Goal: Information Seeking & Learning: Check status

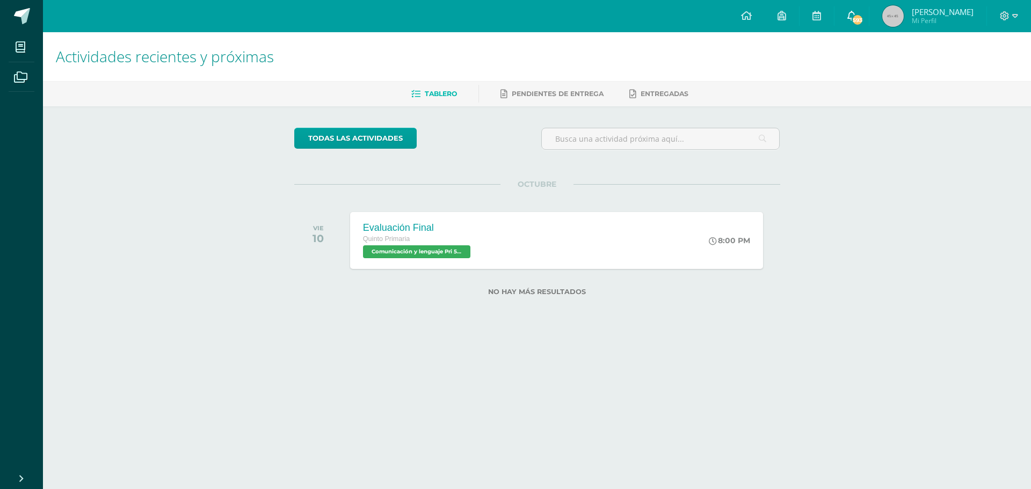
click at [838, 12] on link "593" at bounding box center [852, 16] width 34 height 32
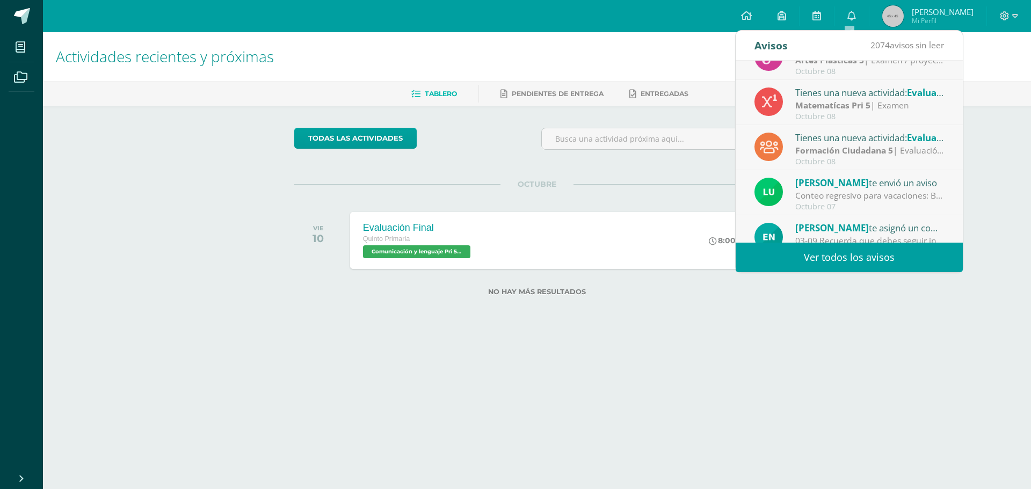
scroll to position [179, 0]
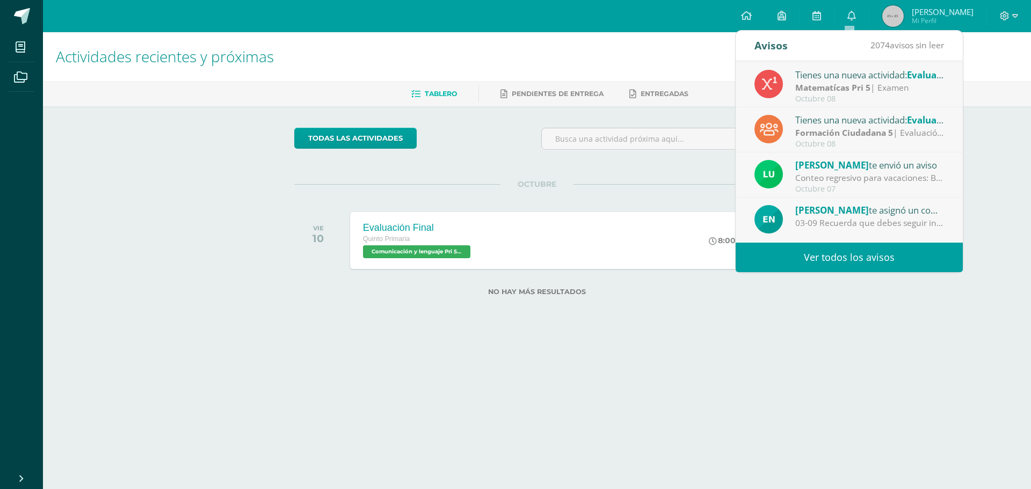
click at [903, 260] on link "Ver todos los avisos" at bounding box center [849, 258] width 227 height 30
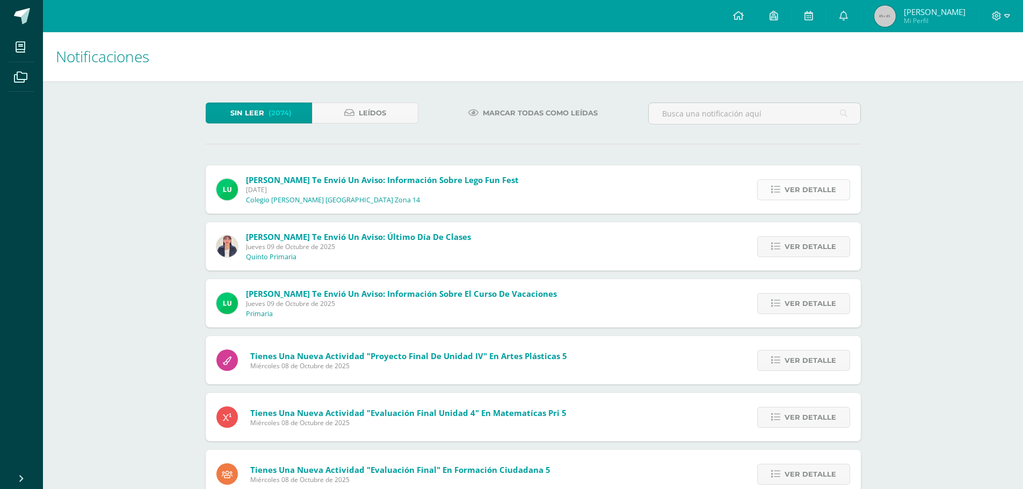
click at [788, 193] on span "Ver detalle" at bounding box center [811, 190] width 52 height 20
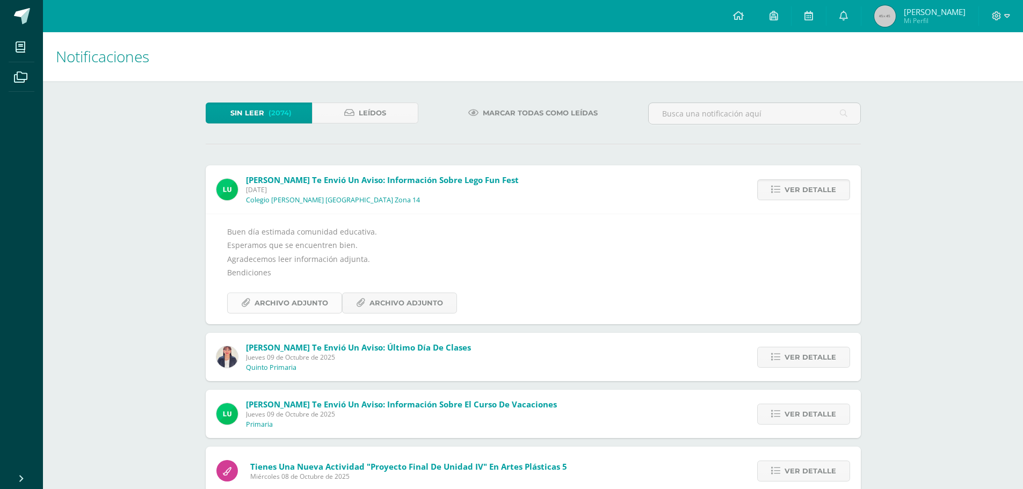
click at [260, 297] on span "Archivo Adjunto" at bounding box center [292, 303] width 74 height 20
click at [1005, 78] on h1 "Notificaciones" at bounding box center [533, 56] width 954 height 49
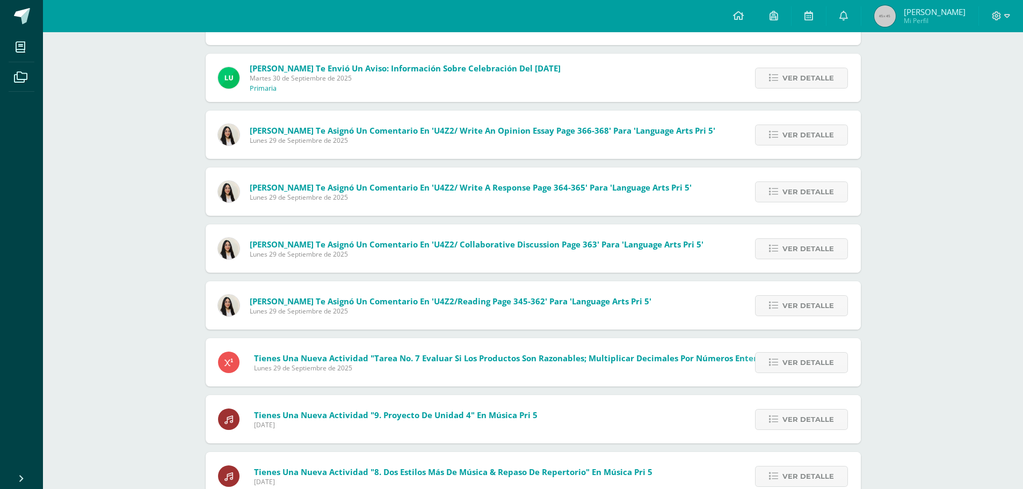
scroll to position [1526, 0]
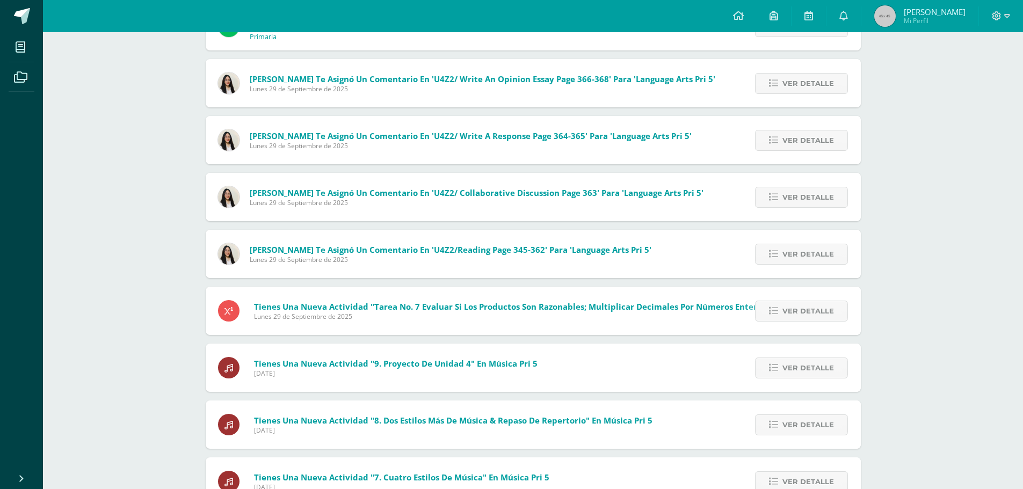
click at [823, 210] on div "Ver detalle" at bounding box center [800, 197] width 122 height 48
click at [791, 189] on span "Ver detalle" at bounding box center [808, 197] width 52 height 20
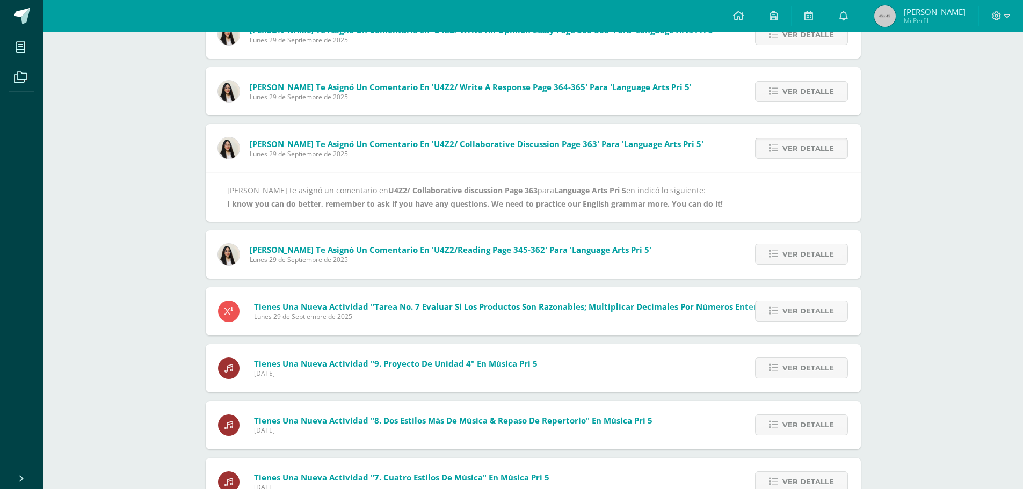
scroll to position [1359, 0]
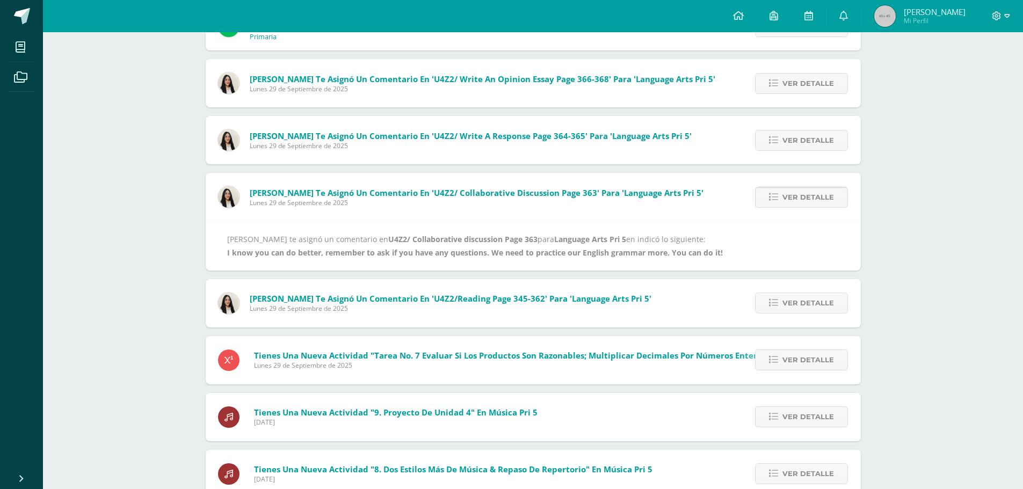
click at [786, 193] on span "Ver detalle" at bounding box center [808, 197] width 52 height 20
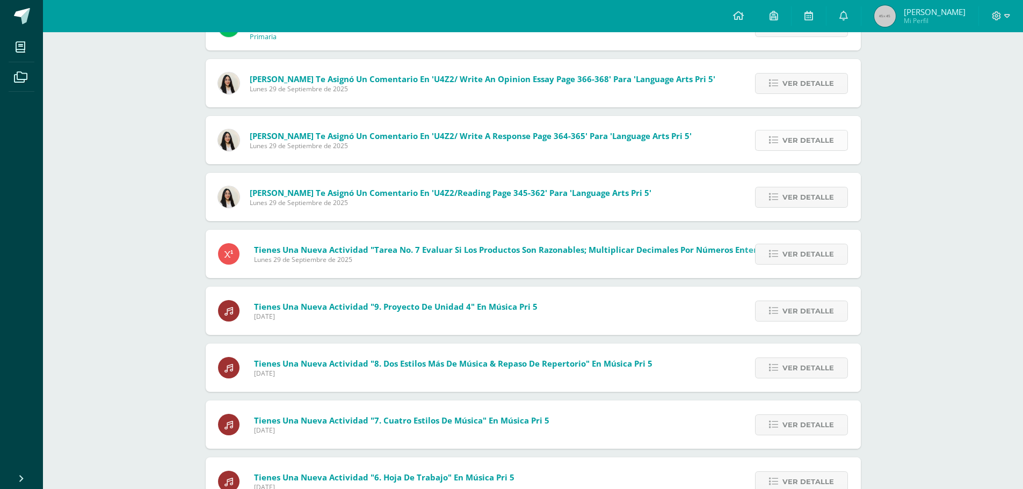
click at [781, 137] on link "Ver detalle" at bounding box center [801, 140] width 93 height 21
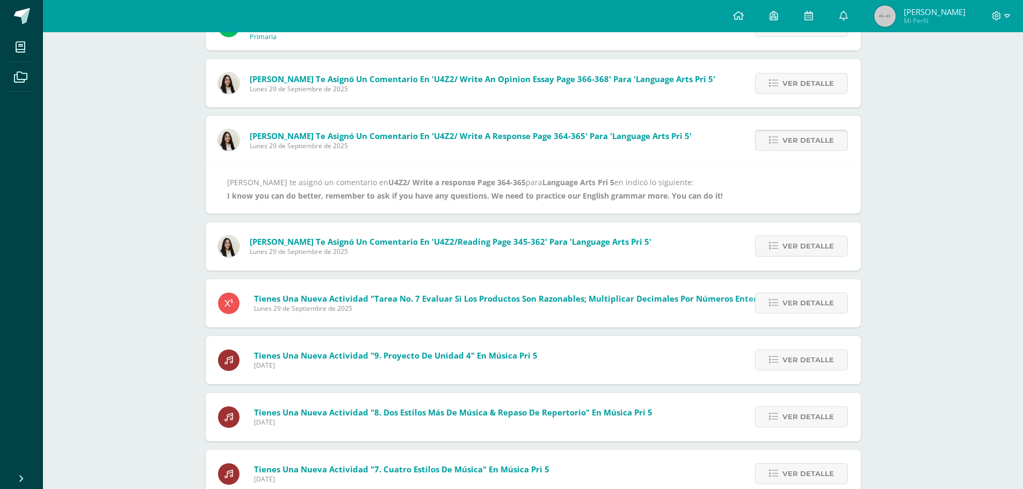
click at [780, 140] on link "Ver detalle" at bounding box center [801, 140] width 93 height 21
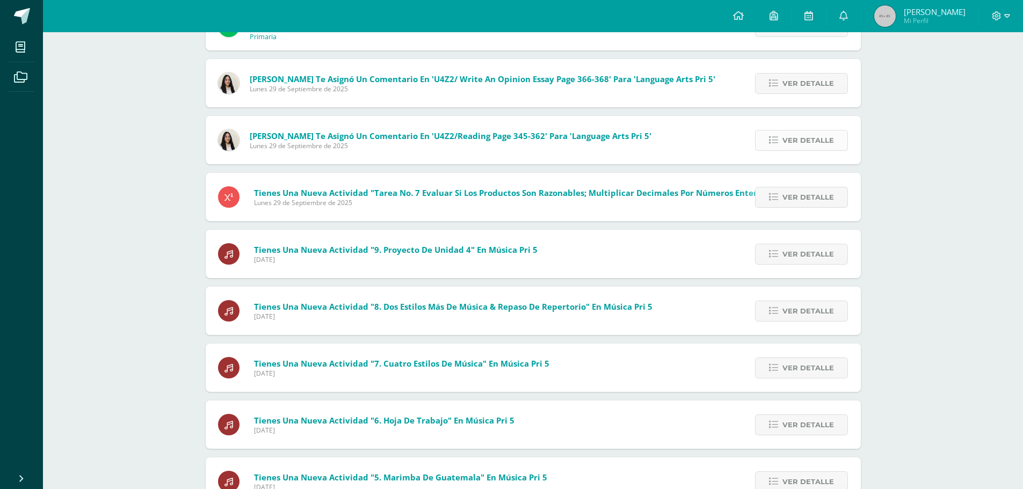
click at [778, 141] on icon at bounding box center [773, 140] width 9 height 9
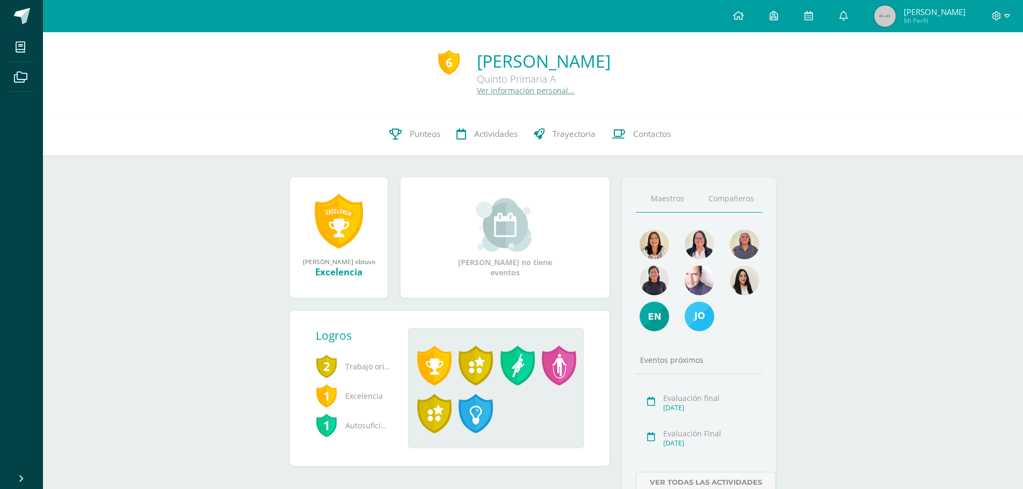
click at [716, 197] on link "Compañeros" at bounding box center [730, 198] width 63 height 27
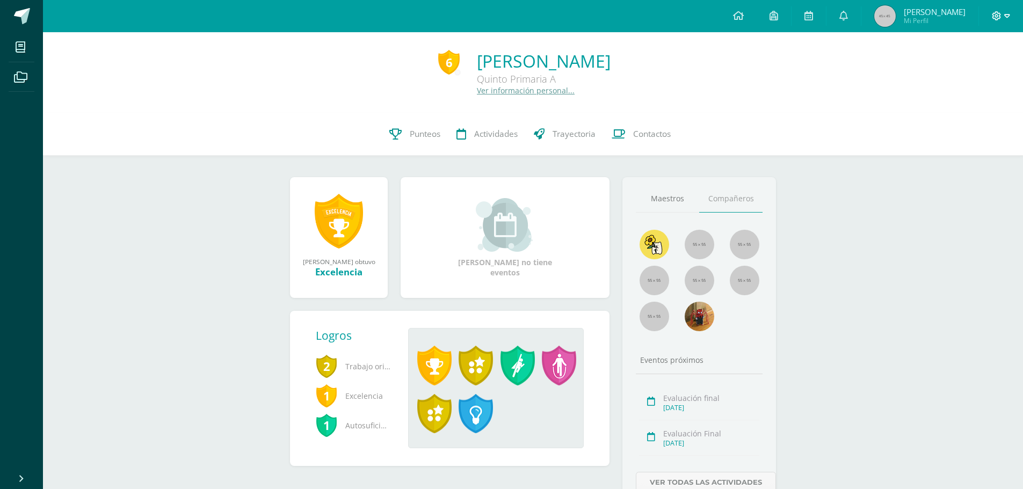
click at [1001, 16] on icon at bounding box center [997, 16] width 10 height 10
drag, startPoint x: 329, startPoint y: 360, endPoint x: 300, endPoint y: 415, distance: 61.8
click at [300, 415] on div "Logros 2 Trabajo original 1 Excelencia 1 Autosuficiencia Marcela Elizabeth ganó…" at bounding box center [450, 388] width 320 height 155
click at [251, 371] on div "6 Marcela Elizabeth Moreno Ortíz Quinto Primaria A Ver información personal... …" at bounding box center [533, 289] width 980 height 514
click at [985, 12] on div at bounding box center [1001, 16] width 44 height 32
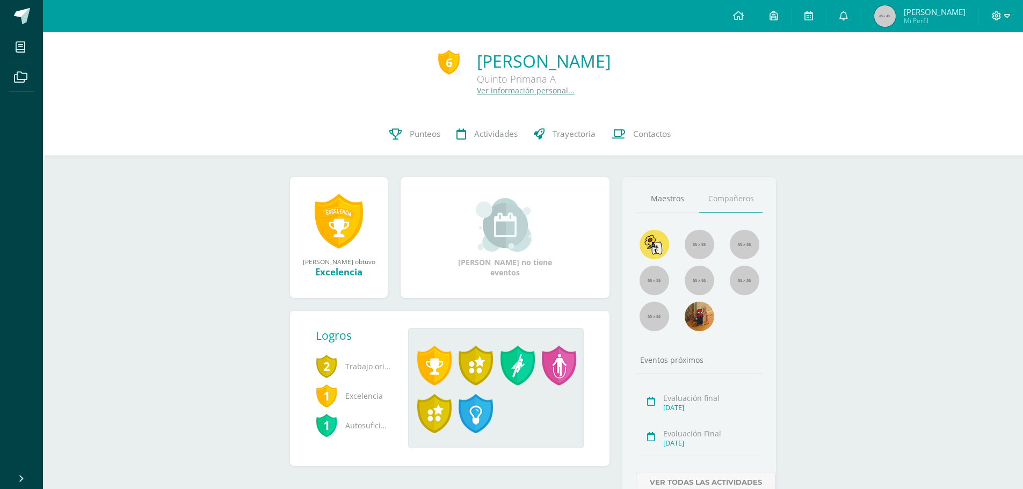
click at [1001, 20] on icon at bounding box center [997, 16] width 10 height 10
click at [992, 71] on span "Cerrar sesión" at bounding box center [973, 73] width 48 height 10
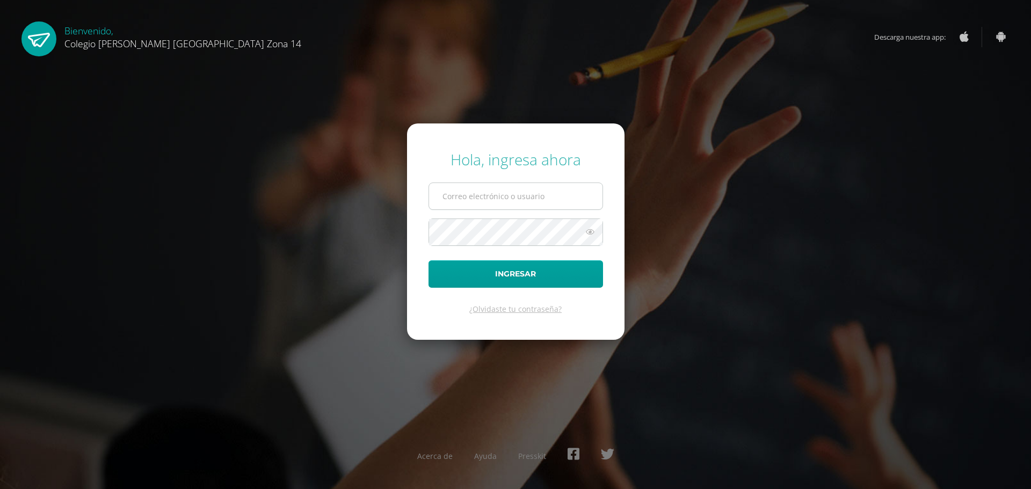
click at [494, 200] on input "text" at bounding box center [515, 196] width 173 height 26
click at [493, 199] on input "text" at bounding box center [515, 196] width 173 height 26
type input "monicacharchal14@colegioselshaddai.edu.gt"
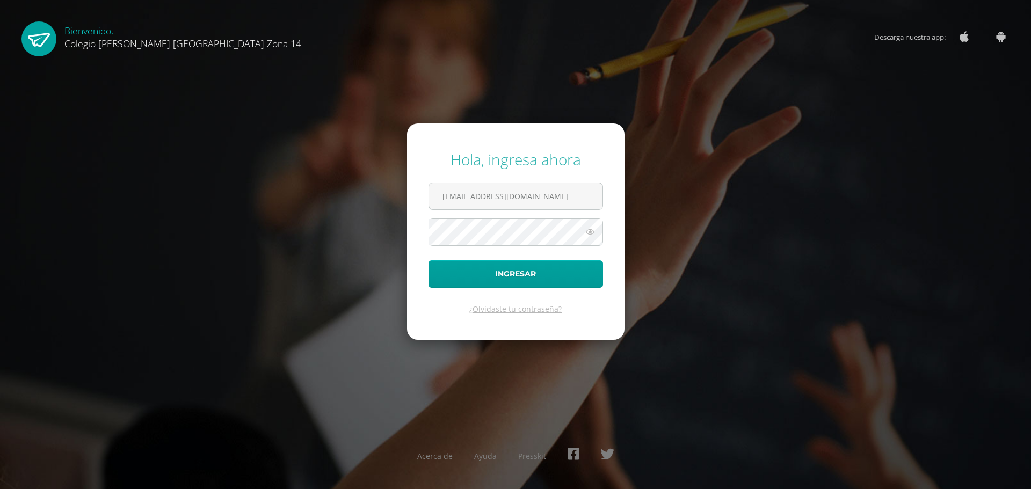
click at [586, 232] on icon at bounding box center [590, 232] width 14 height 13
drag, startPoint x: 504, startPoint y: 279, endPoint x: 496, endPoint y: 278, distance: 7.6
click at [499, 279] on button "Ingresar" at bounding box center [516, 273] width 175 height 27
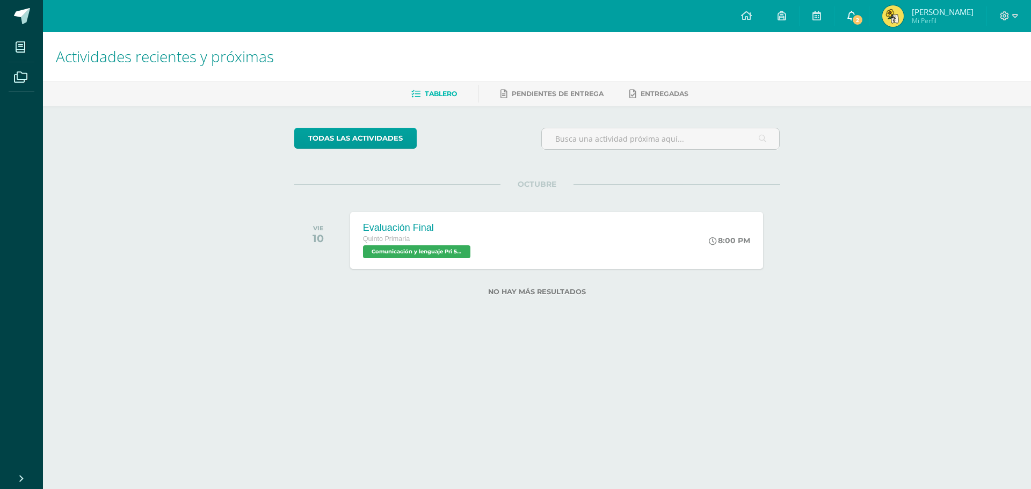
click at [856, 19] on icon at bounding box center [851, 16] width 9 height 10
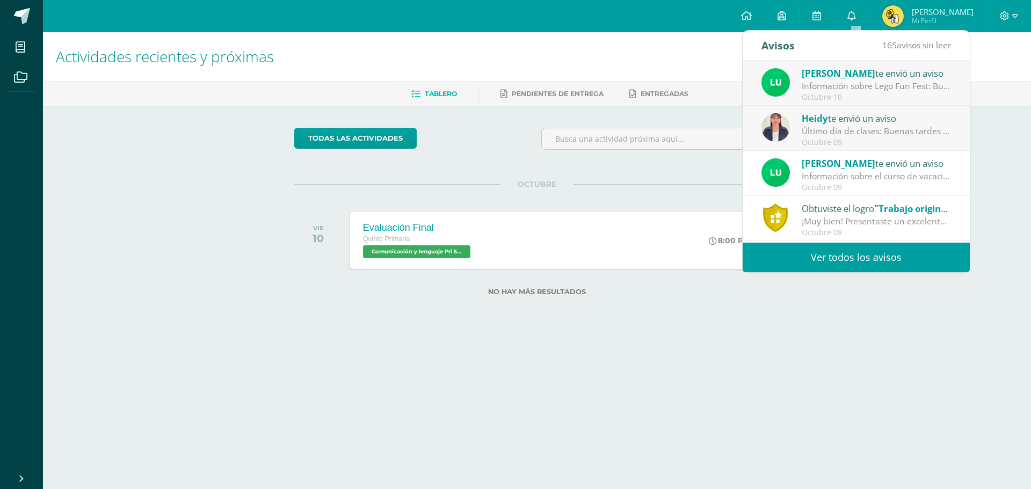
click at [639, 49] on h1 "Actividades recientes y próximas" at bounding box center [537, 56] width 962 height 49
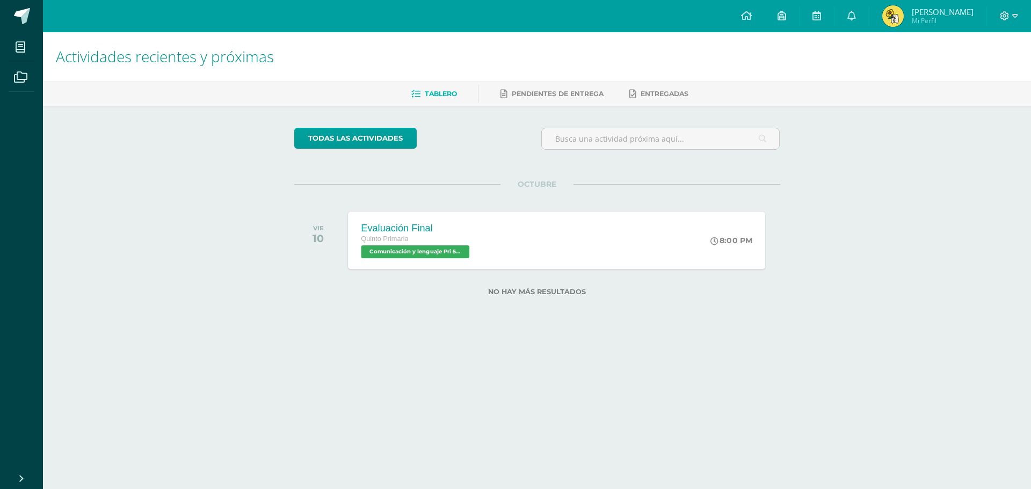
click at [431, 227] on div "Evaluación Final" at bounding box center [416, 227] width 111 height 11
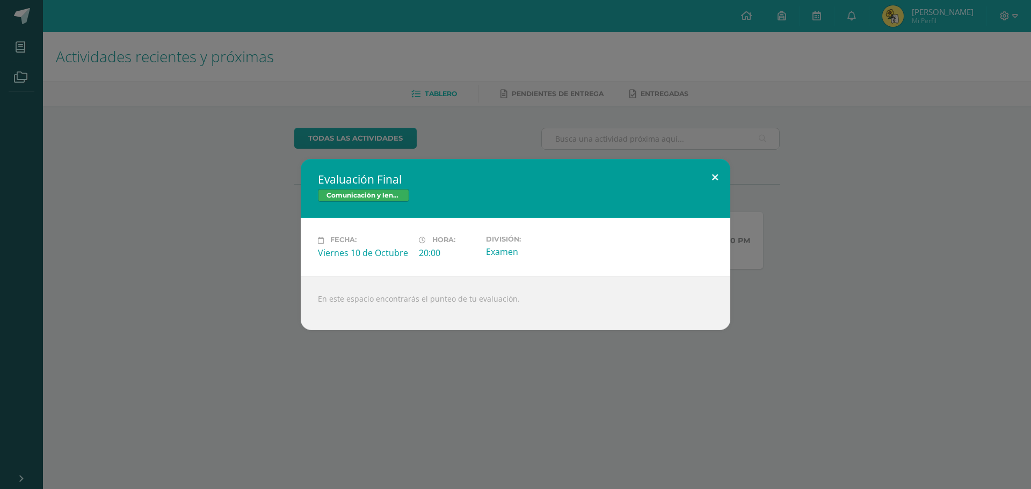
click at [716, 183] on button at bounding box center [715, 177] width 31 height 37
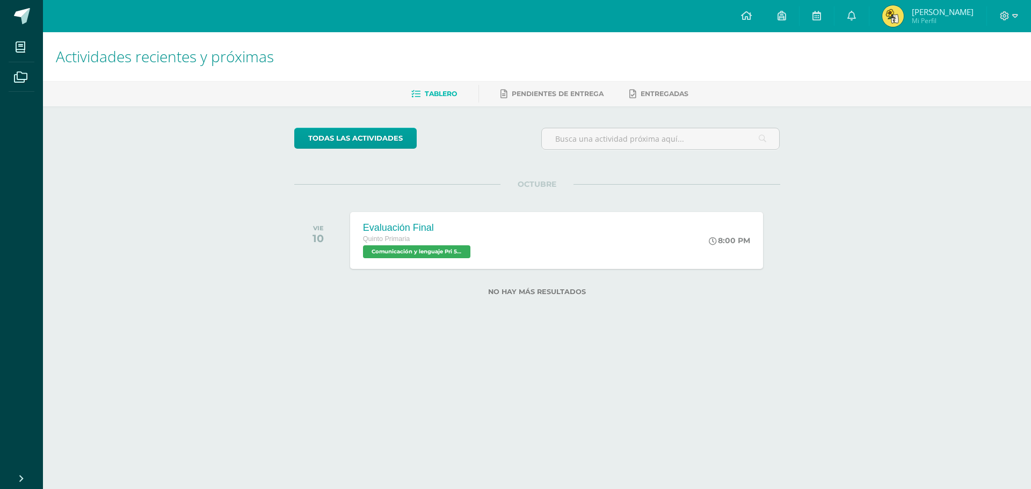
click at [896, 8] on img at bounding box center [892, 15] width 21 height 21
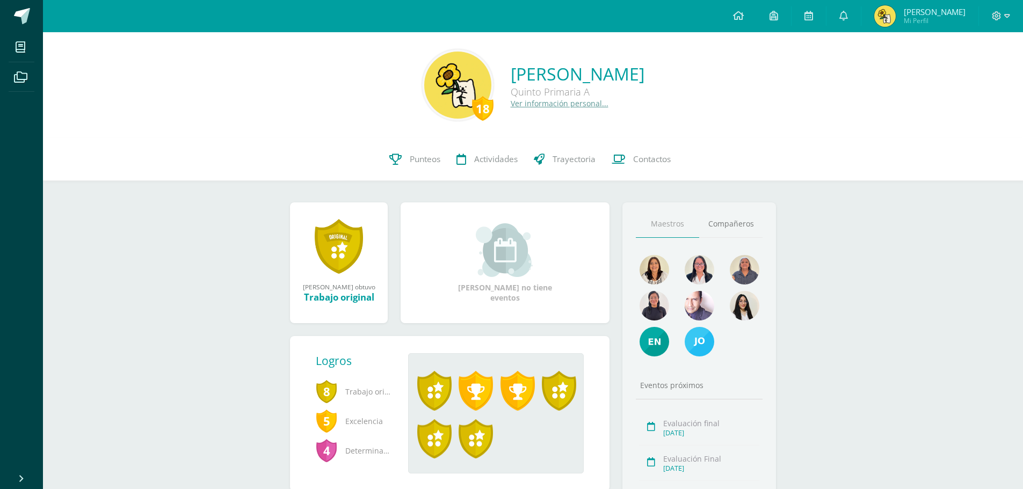
click at [424, 100] on img at bounding box center [457, 85] width 67 height 67
drag, startPoint x: 427, startPoint y: 105, endPoint x: 473, endPoint y: 97, distance: 47.0
click at [473, 97] on div "18 [PERSON_NAME] Quinto Primaria A Ver información personal..." at bounding box center [533, 84] width 963 height 71
click at [498, 117] on div "18 [PERSON_NAME] Quinto Primaria A Ver información personal..." at bounding box center [533, 84] width 963 height 71
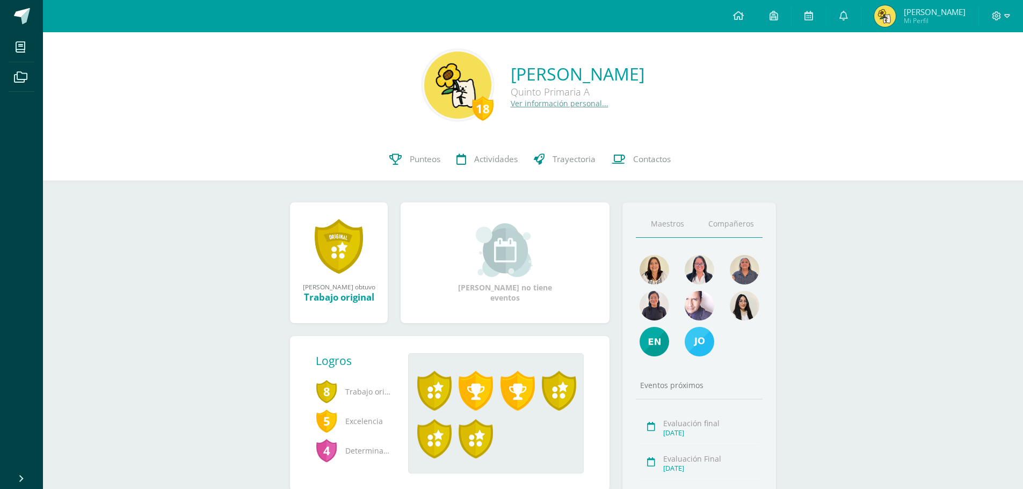
click at [745, 232] on link "Compañeros" at bounding box center [730, 224] width 63 height 27
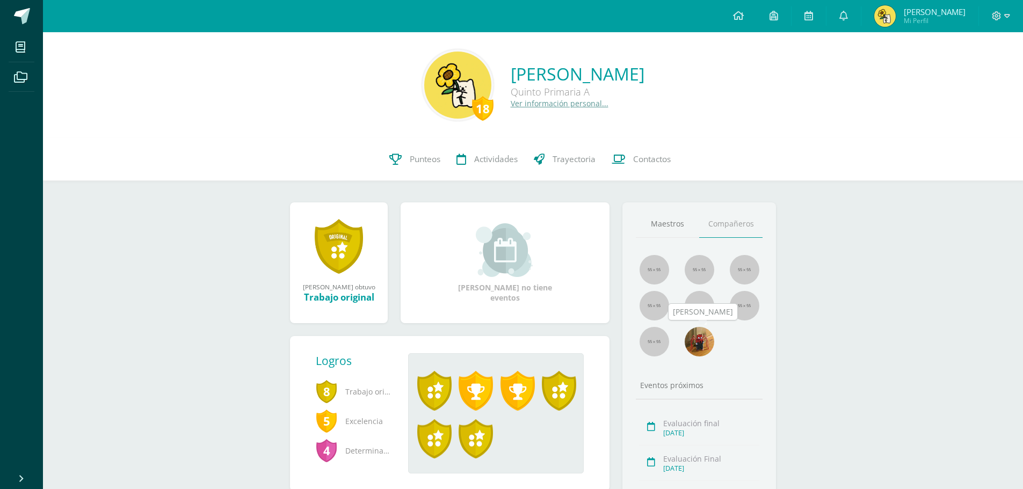
click at [698, 351] on img at bounding box center [700, 342] width 30 height 30
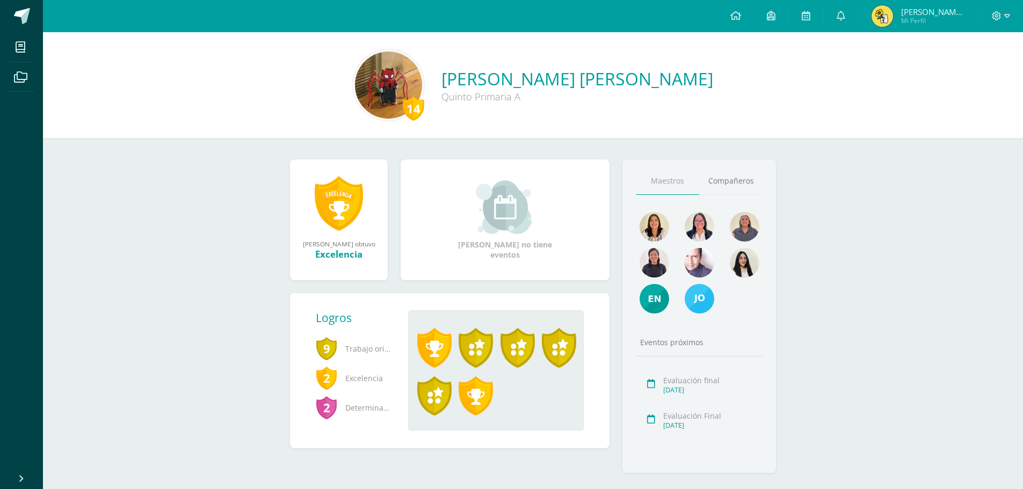
click at [934, 6] on span "[PERSON_NAME] [PERSON_NAME]" at bounding box center [933, 11] width 64 height 11
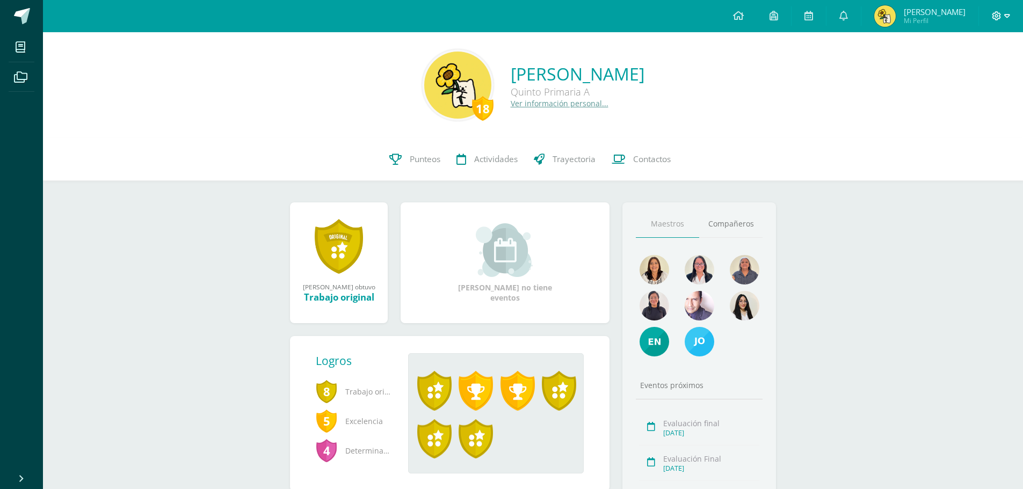
click at [1006, 17] on icon at bounding box center [1007, 16] width 6 height 4
click at [985, 78] on link "Cerrar sesión" at bounding box center [967, 74] width 85 height 16
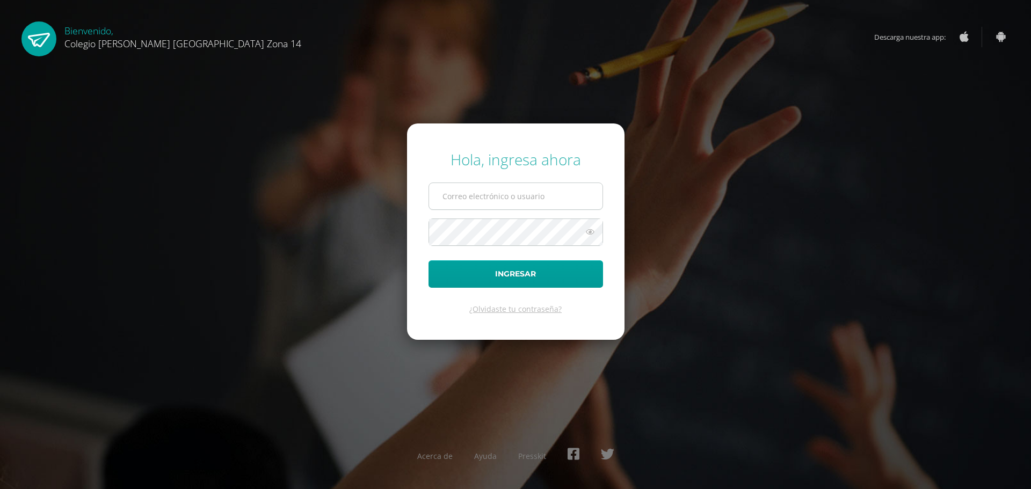
click at [477, 200] on input "text" at bounding box center [515, 196] width 173 height 26
type input "[EMAIL_ADDRESS][DOMAIN_NAME]"
click at [584, 237] on icon at bounding box center [590, 232] width 14 height 13
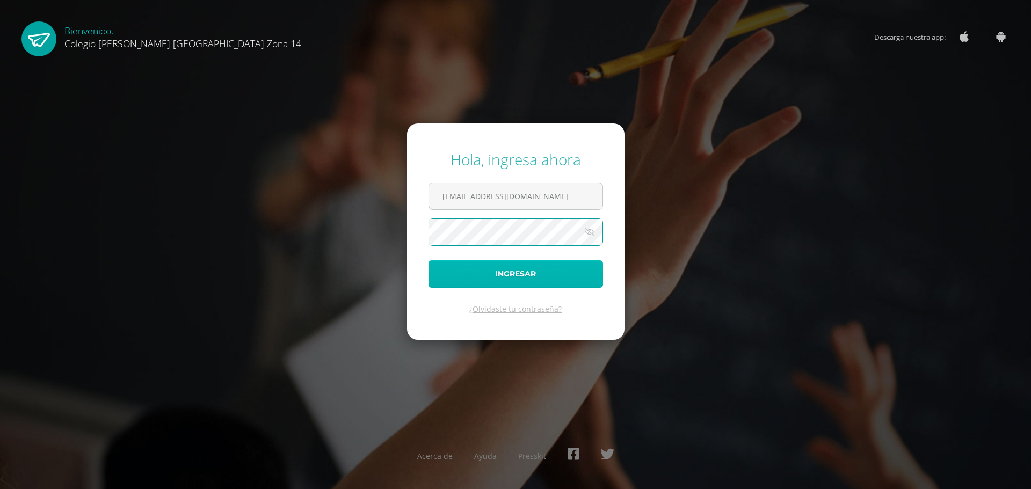
click at [488, 274] on button "Ingresar" at bounding box center [516, 273] width 175 height 27
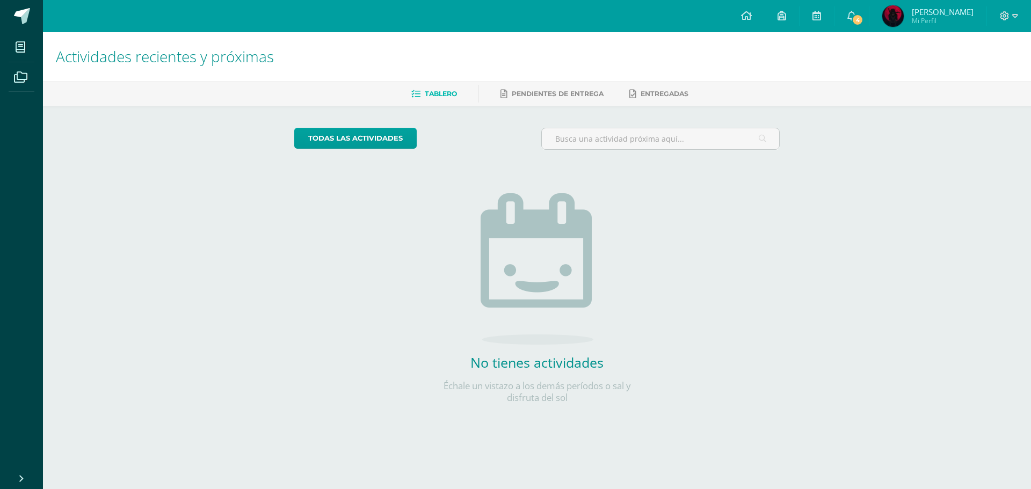
click at [904, 10] on img at bounding box center [892, 15] width 21 height 21
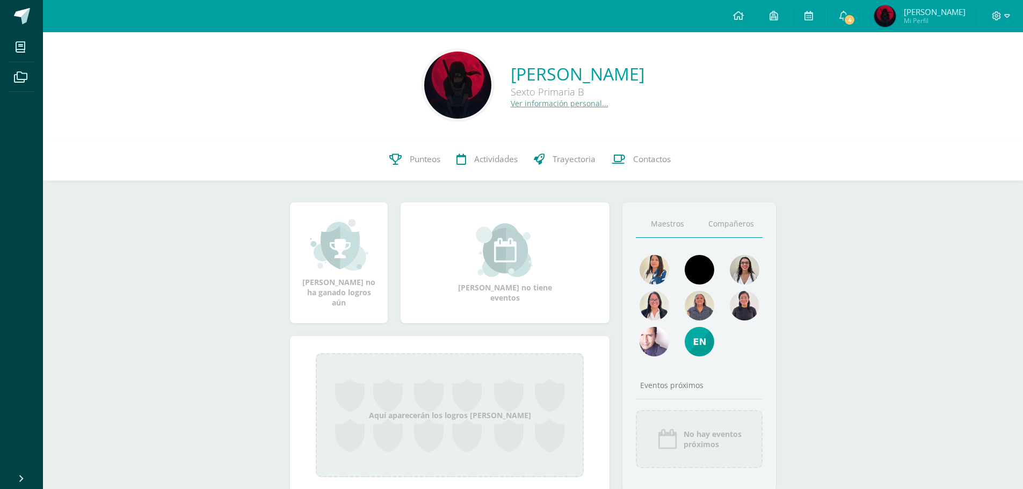
click at [747, 217] on link "Compañeros" at bounding box center [730, 224] width 63 height 27
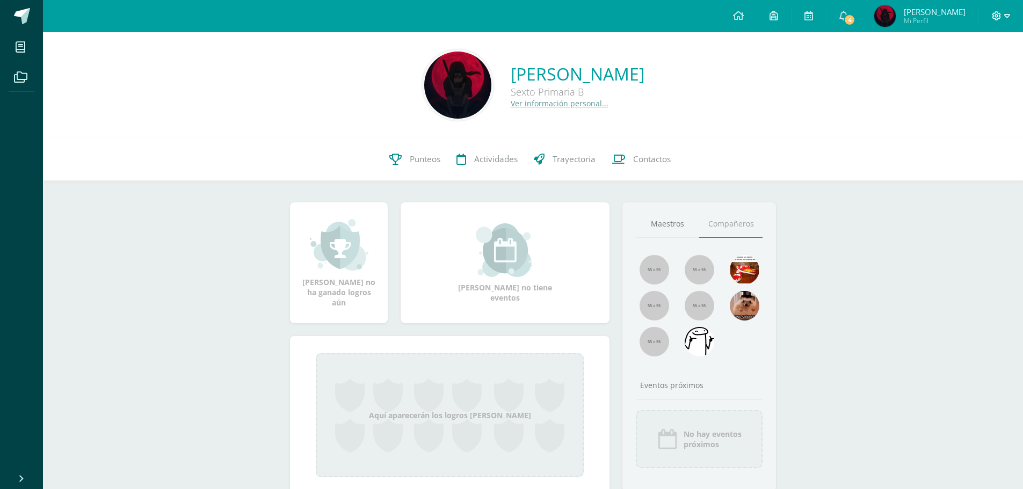
click at [999, 13] on icon at bounding box center [996, 15] width 9 height 9
click at [969, 79] on link "Cerrar sesión" at bounding box center [967, 74] width 85 height 16
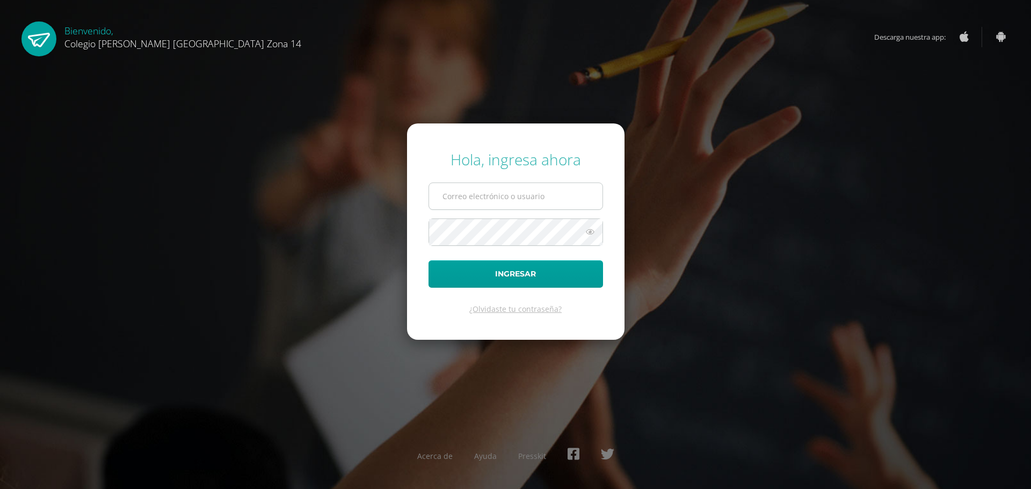
click at [494, 190] on input "text" at bounding box center [515, 196] width 173 height 26
click at [451, 193] on input "text" at bounding box center [515, 196] width 173 height 26
type input "efrainchamale14@colegioselshaddai.edu.gt"
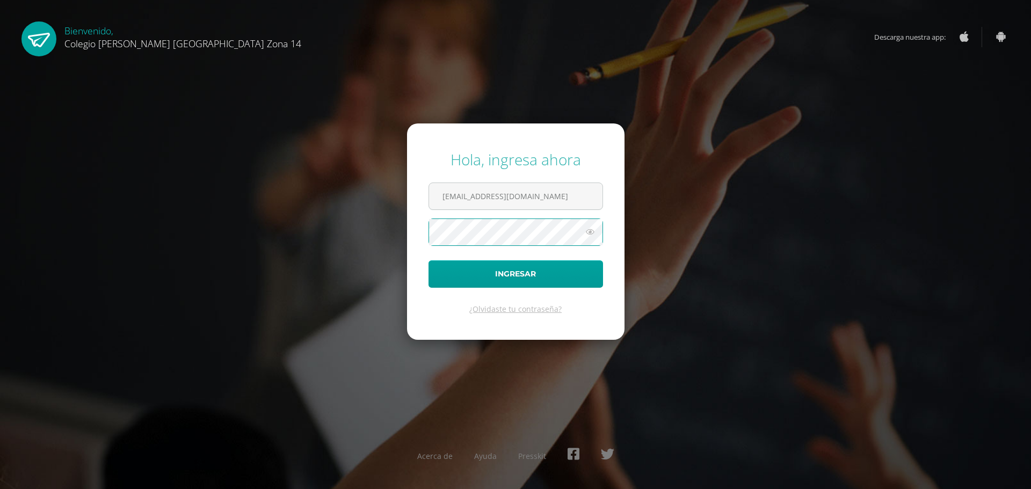
click at [585, 238] on icon at bounding box center [590, 232] width 14 height 13
click at [548, 266] on button "Ingresar" at bounding box center [516, 273] width 175 height 27
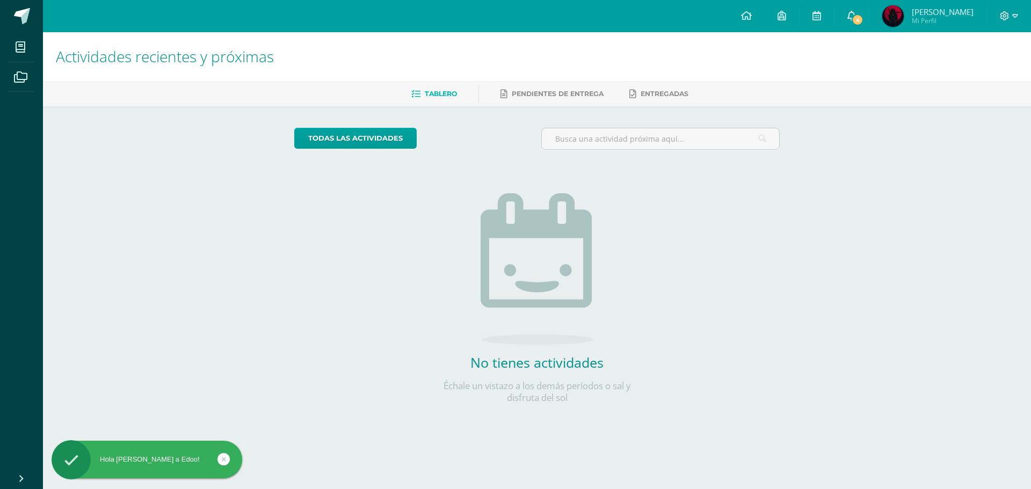
drag, startPoint x: 893, startPoint y: 16, endPoint x: 874, endPoint y: 24, distance: 20.4
click at [864, 16] on span "4" at bounding box center [858, 20] width 12 height 12
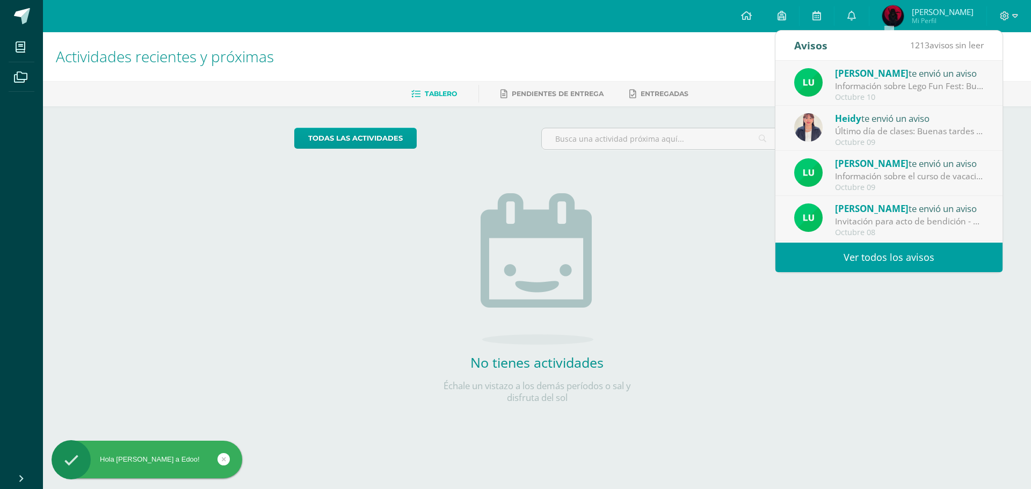
scroll to position [179, 0]
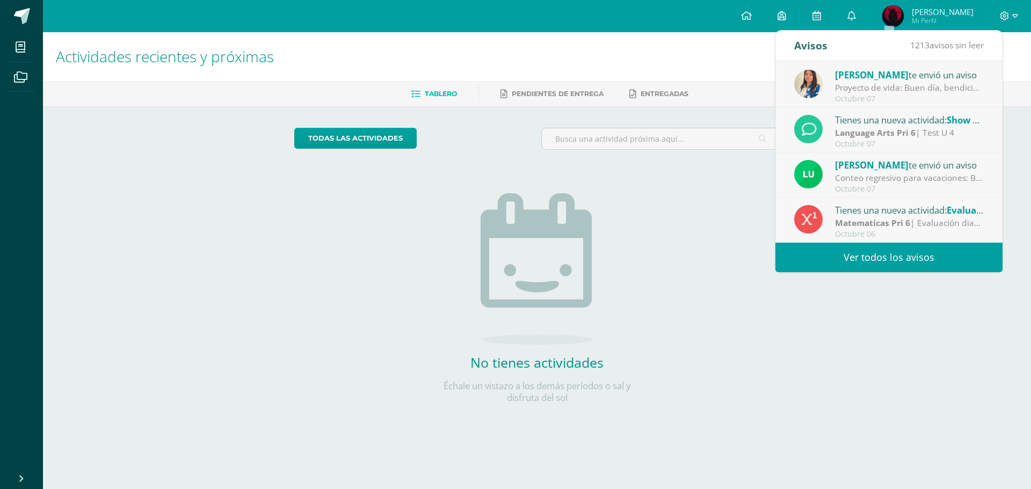
click at [922, 218] on div "Matematícas Pri 6 | Evaluación diagnostica" at bounding box center [909, 223] width 149 height 12
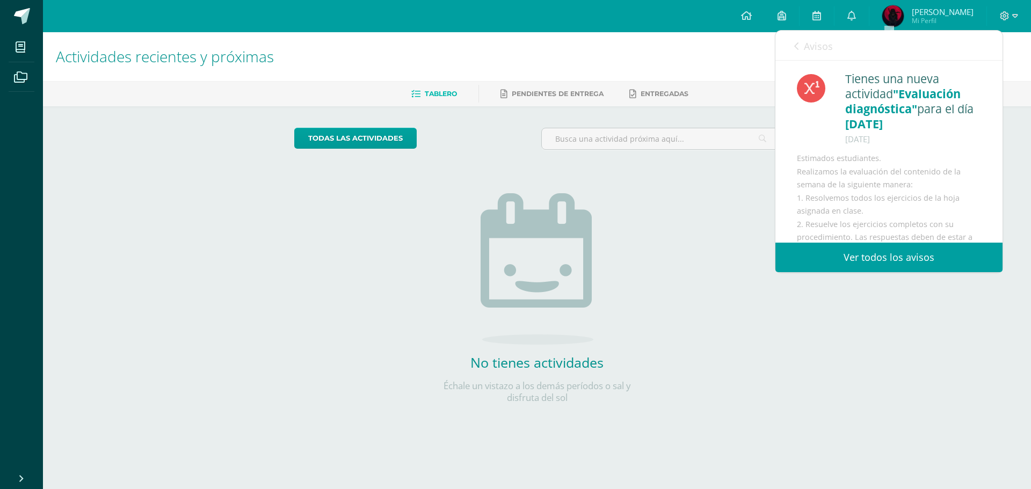
click at [801, 45] on link "Avisos" at bounding box center [813, 46] width 39 height 31
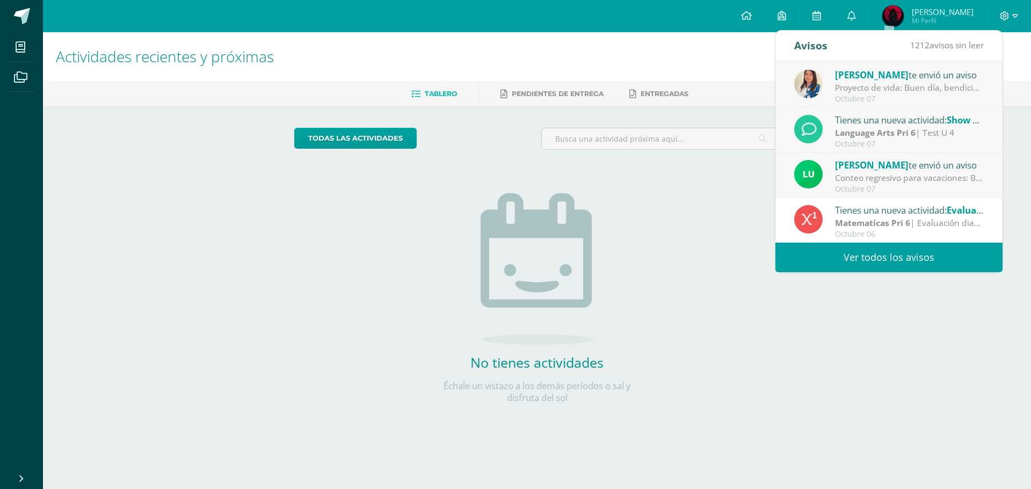
click at [947, 12] on span "[PERSON_NAME] Mi Perfil" at bounding box center [928, 15] width 96 height 21
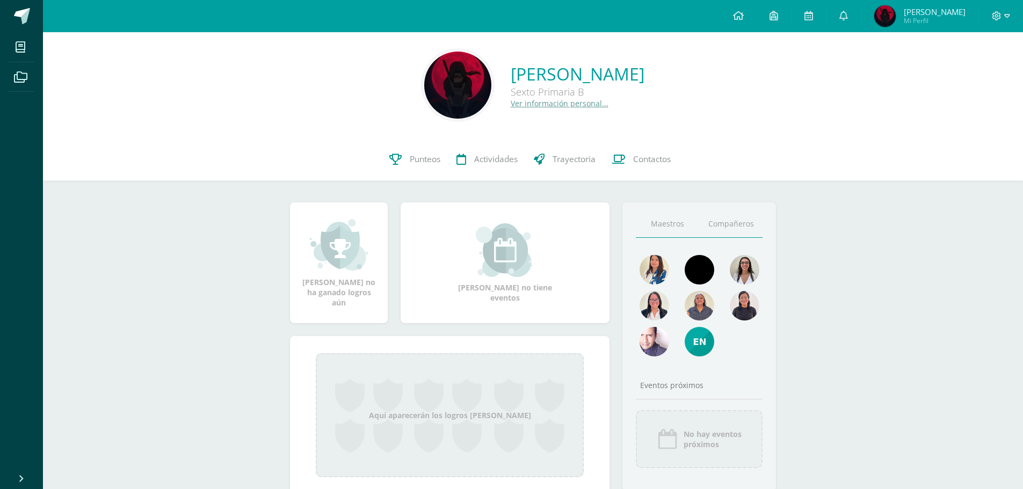
click at [737, 220] on link "Compañeros" at bounding box center [730, 224] width 63 height 27
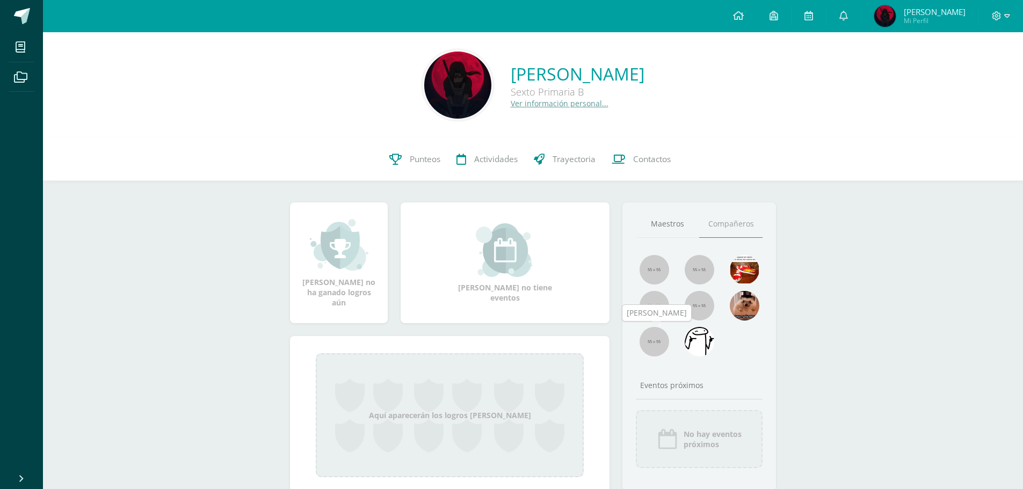
click at [650, 350] on img at bounding box center [655, 342] width 30 height 30
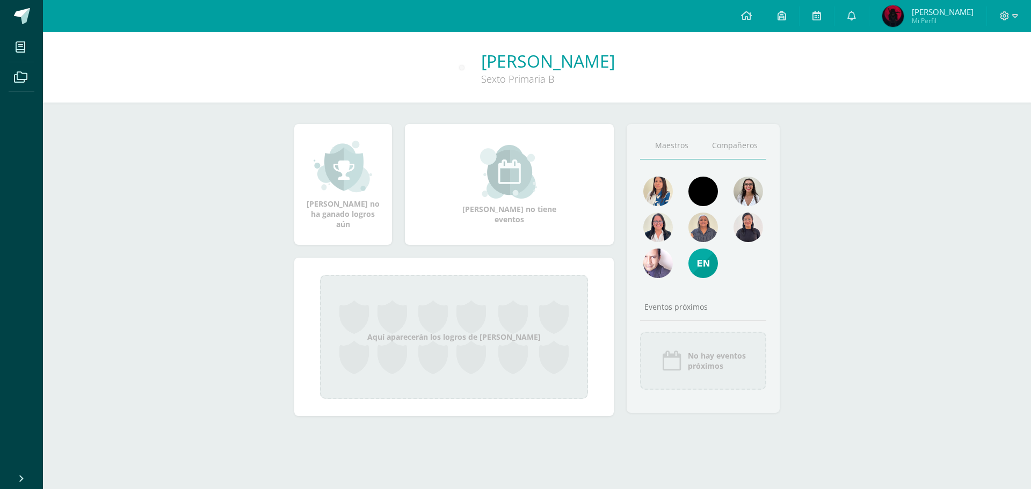
click at [746, 150] on link "Compañeros" at bounding box center [735, 145] width 63 height 27
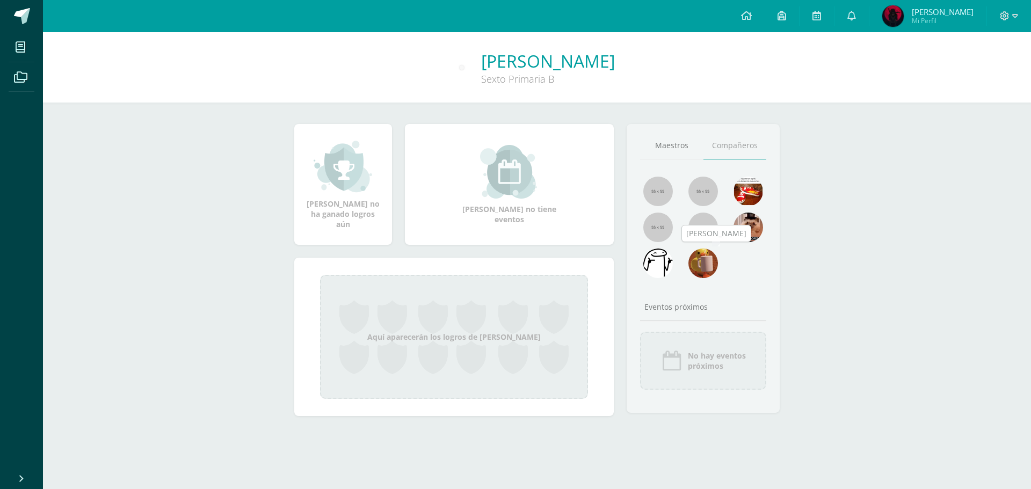
click at [704, 258] on img at bounding box center [703, 264] width 30 height 30
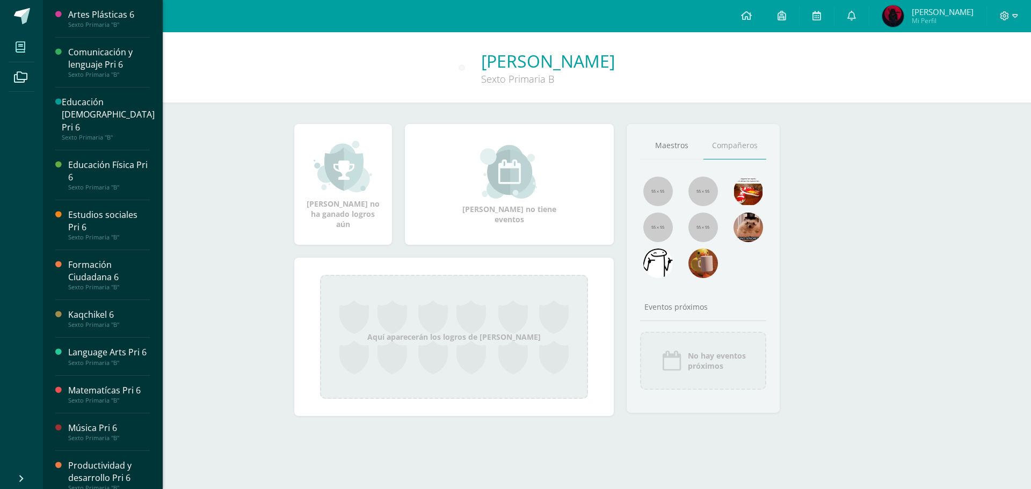
click at [17, 42] on icon at bounding box center [21, 47] width 10 height 11
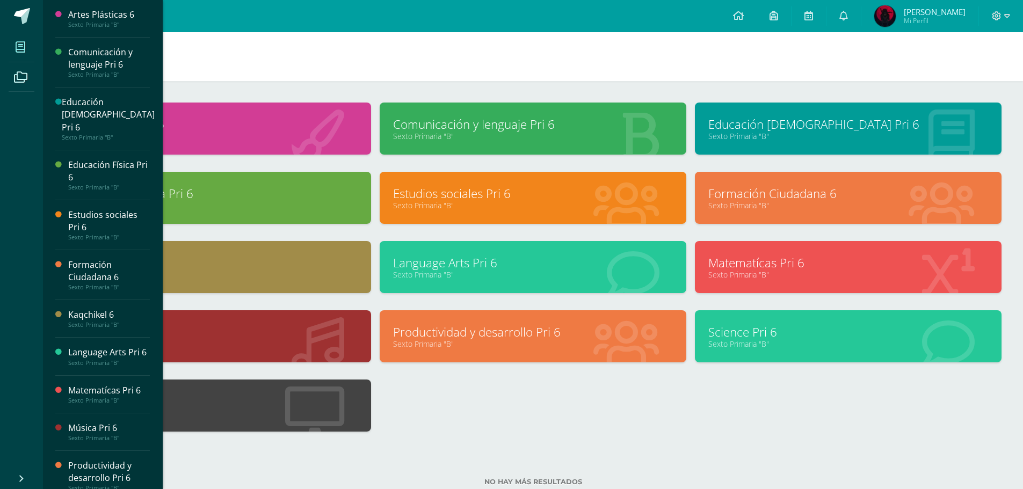
click at [972, 23] on link "[PERSON_NAME] Mi Perfil" at bounding box center [919, 16] width 117 height 32
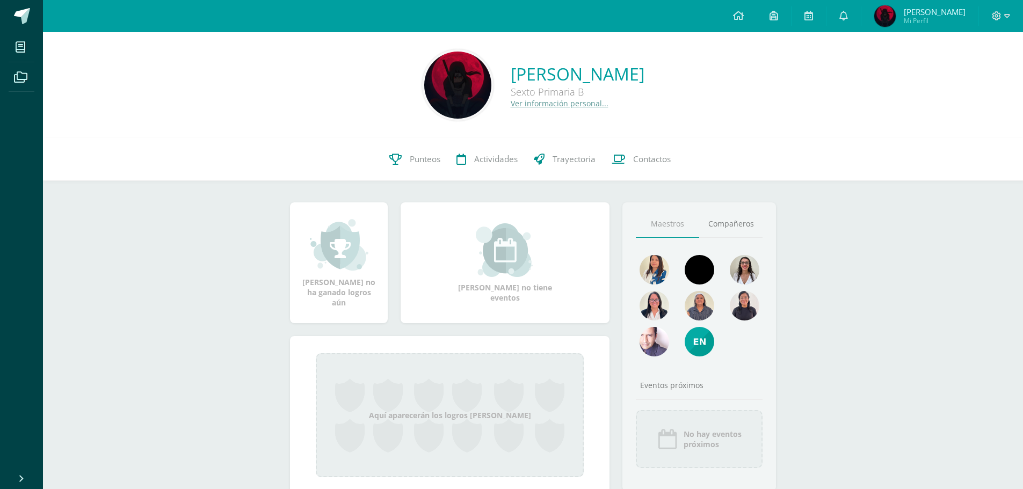
click at [991, 12] on div at bounding box center [1001, 16] width 44 height 32
click at [992, 15] on icon at bounding box center [997, 16] width 10 height 10
click at [959, 69] on span "Cerrar sesión" at bounding box center [973, 73] width 48 height 10
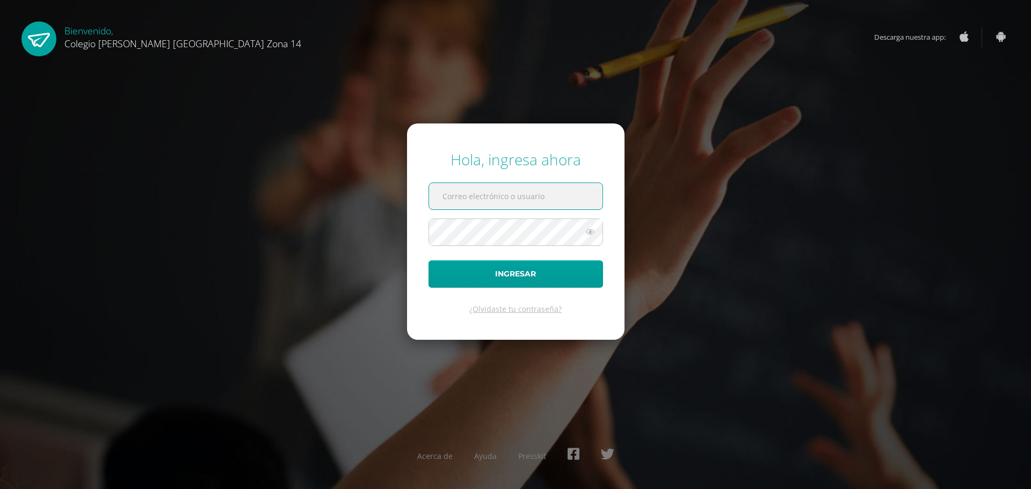
click at [549, 206] on input "text" at bounding box center [515, 196] width 173 height 26
type input "andresramirez14@colegioselshaddai.edu.gt"
click at [591, 235] on icon at bounding box center [590, 232] width 14 height 13
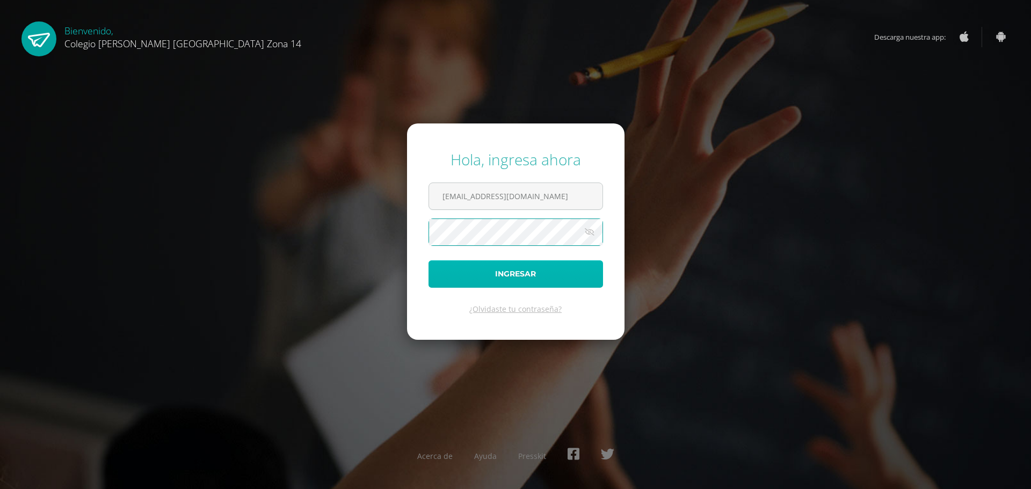
click at [533, 260] on button "Ingresar" at bounding box center [516, 273] width 175 height 27
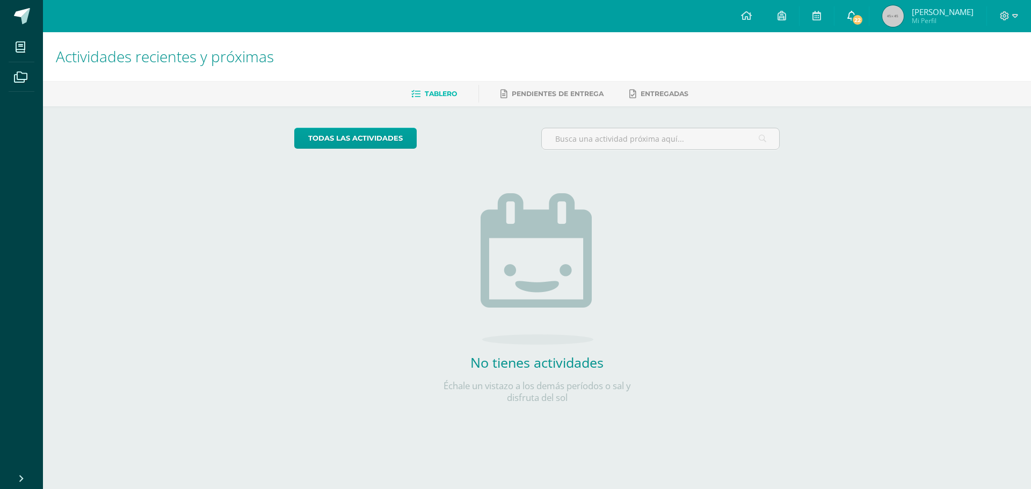
click at [856, 12] on icon at bounding box center [851, 16] width 9 height 10
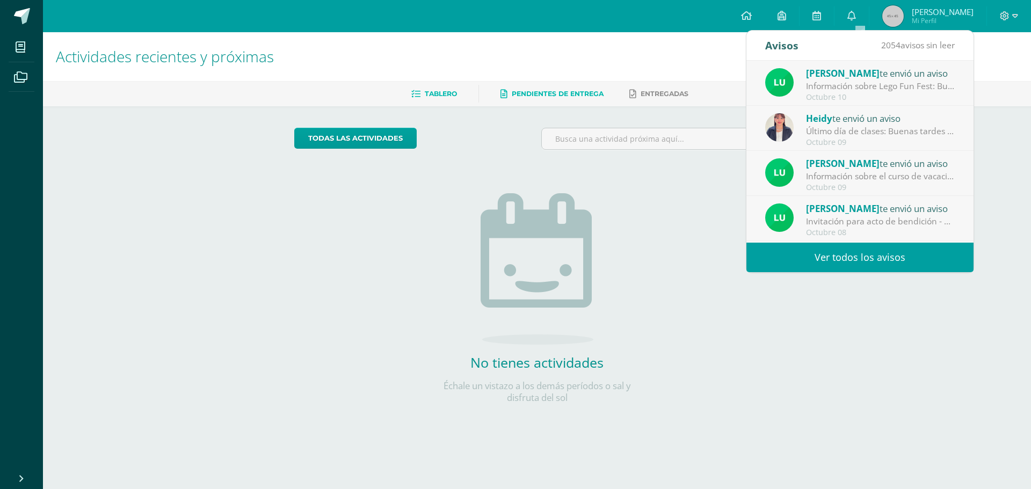
click at [593, 97] on span "Pendientes de entrega" at bounding box center [558, 94] width 92 height 8
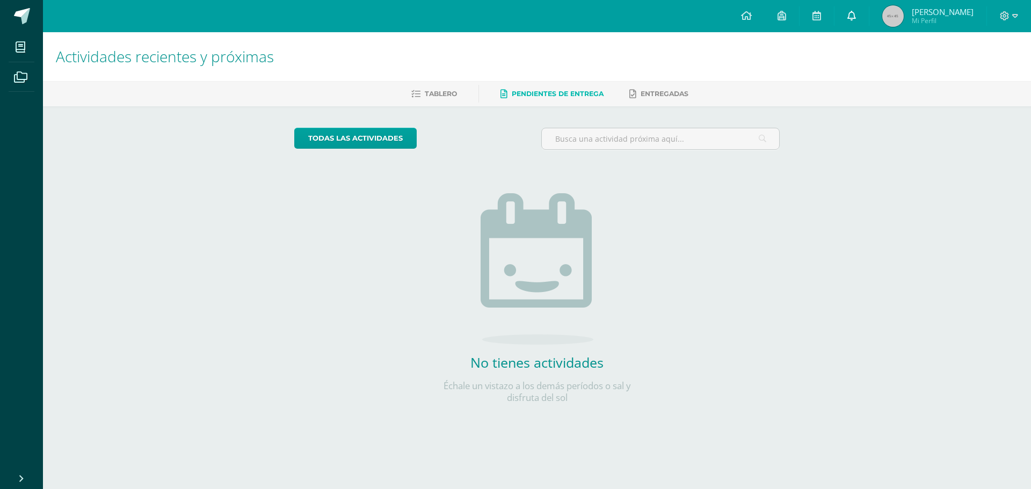
click at [869, 22] on link at bounding box center [852, 16] width 34 height 32
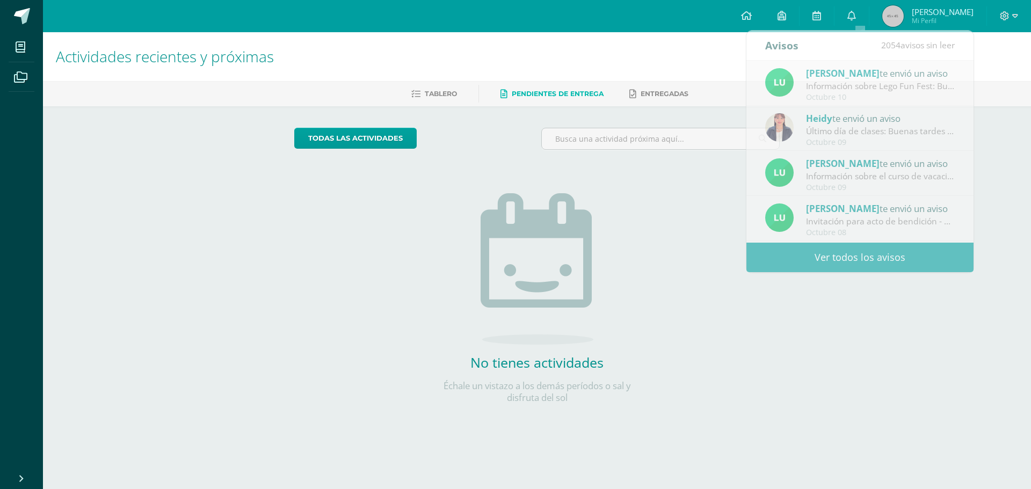
click at [917, 26] on span "Andres Matías Mi Perfil" at bounding box center [928, 15] width 96 height 21
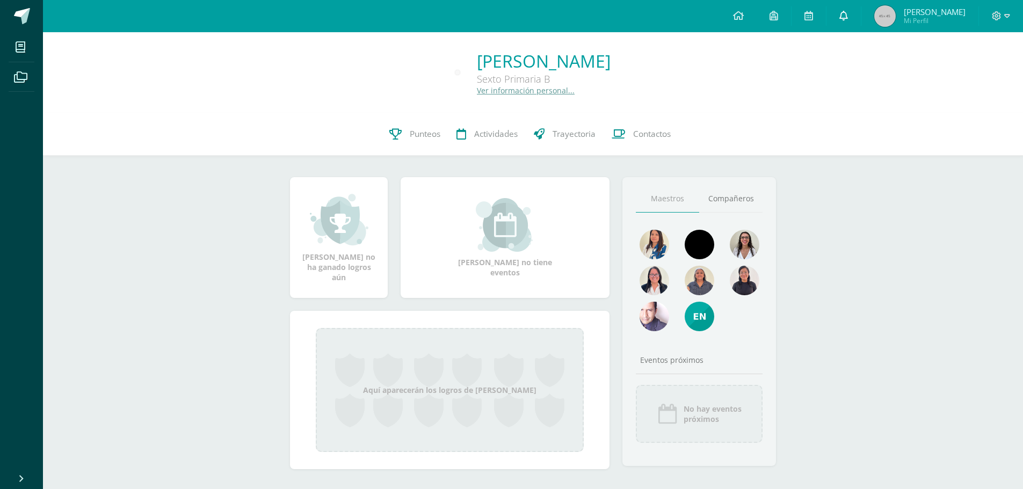
click at [860, 15] on link at bounding box center [844, 16] width 34 height 32
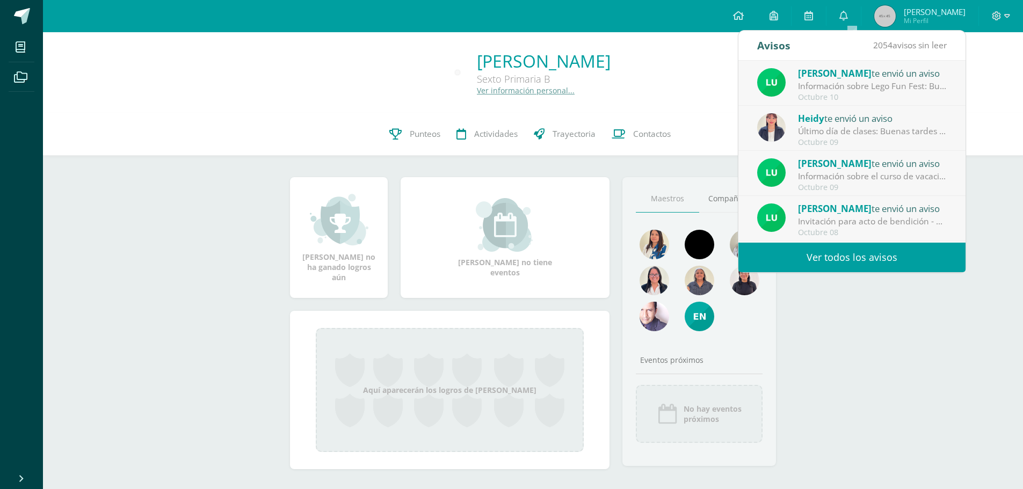
click at [865, 255] on link "Ver todos los avisos" at bounding box center [851, 258] width 227 height 30
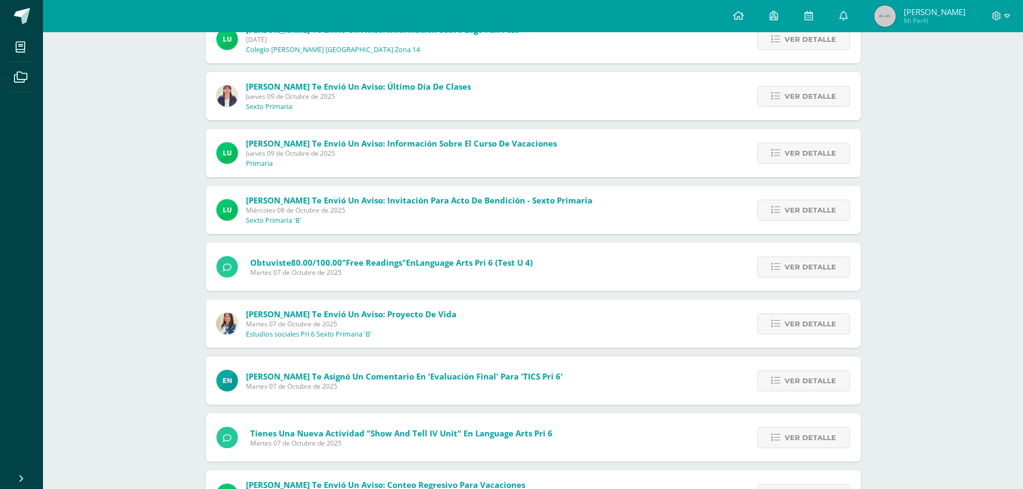
scroll to position [180, 0]
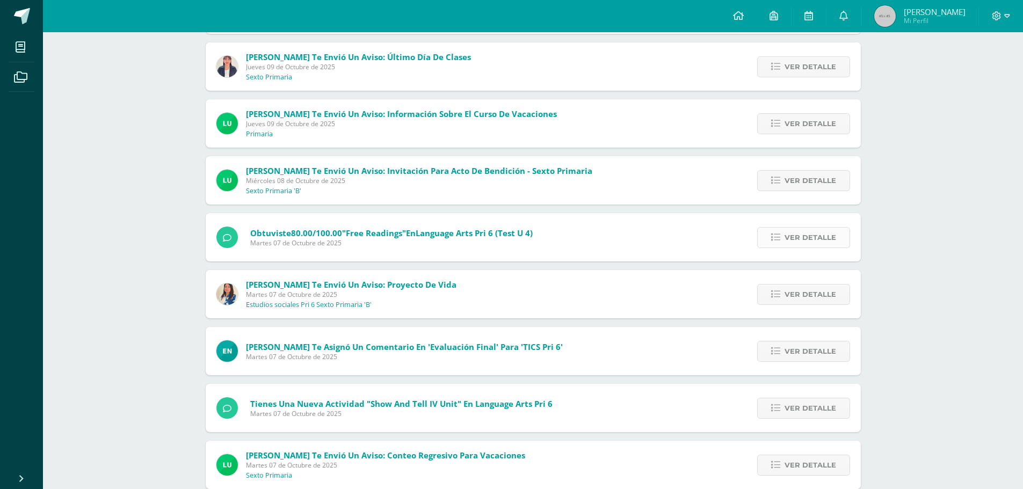
click at [817, 245] on span "Ver detalle" at bounding box center [811, 238] width 52 height 20
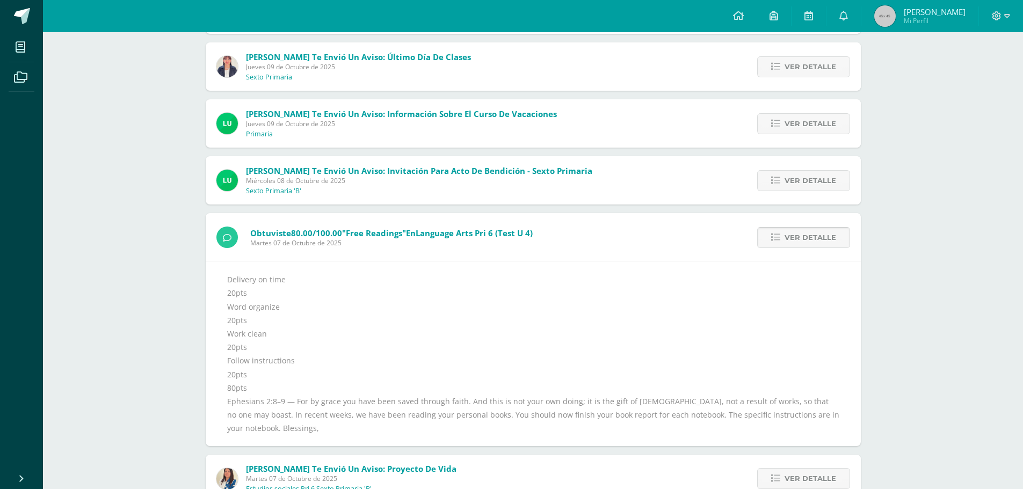
click at [816, 241] on span "Ver detalle" at bounding box center [811, 238] width 52 height 20
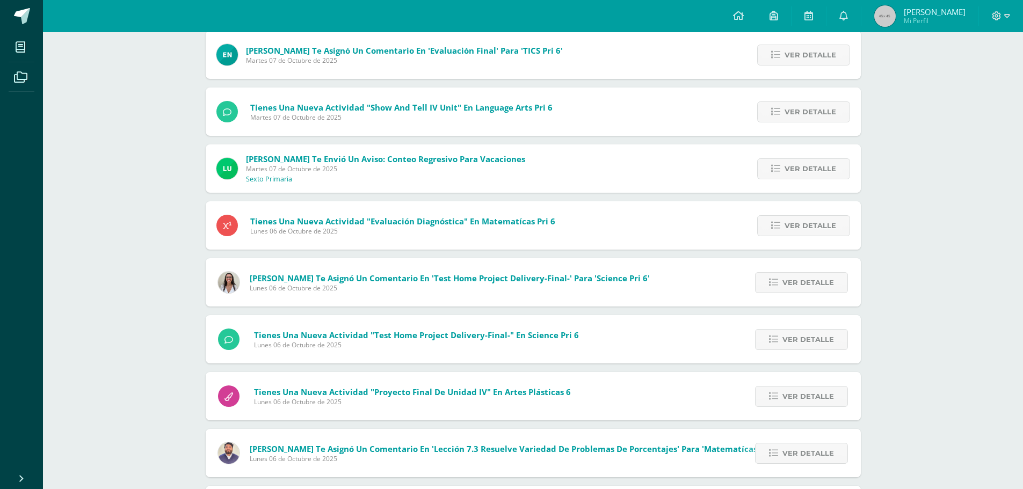
scroll to position [427, 0]
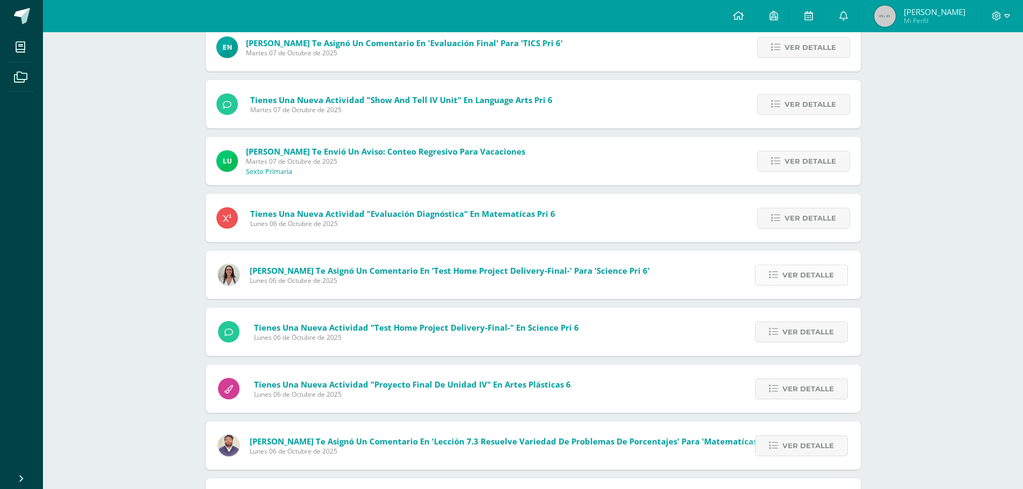
click at [823, 281] on span "Ver detalle" at bounding box center [808, 275] width 52 height 20
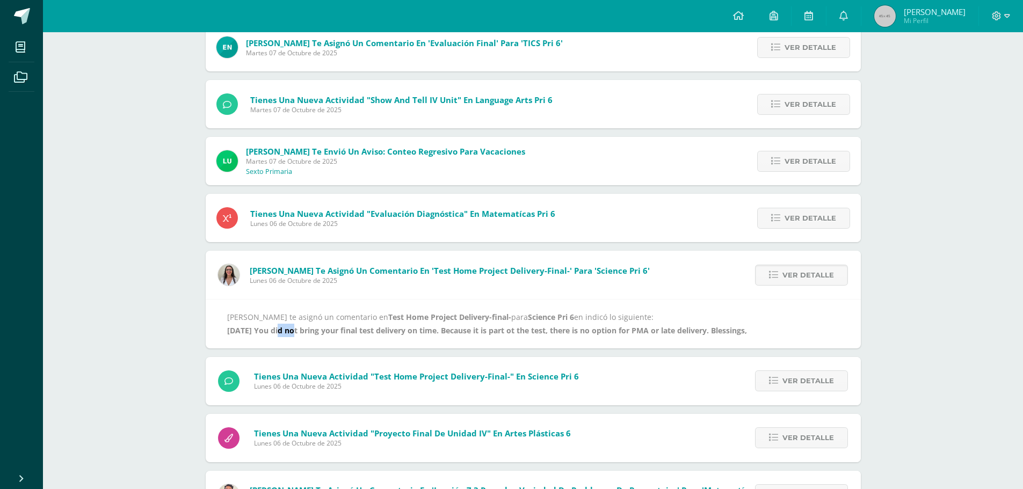
click at [178, 390] on div "Notificaciones Sin leer (2053) Leídos Marcar todas como leídas Luis Morales te …" at bounding box center [533, 253] width 980 height 1296
click at [832, 266] on span "Ver detalle" at bounding box center [808, 275] width 52 height 20
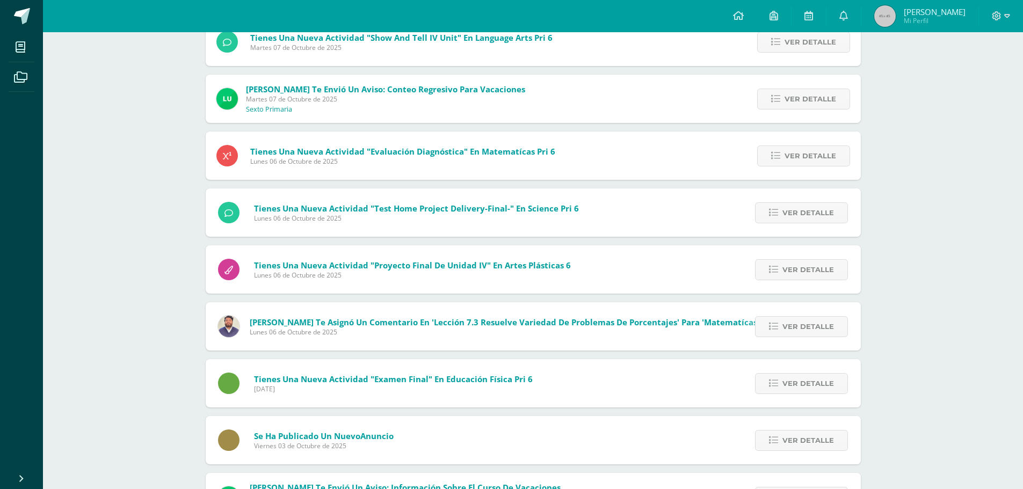
scroll to position [491, 0]
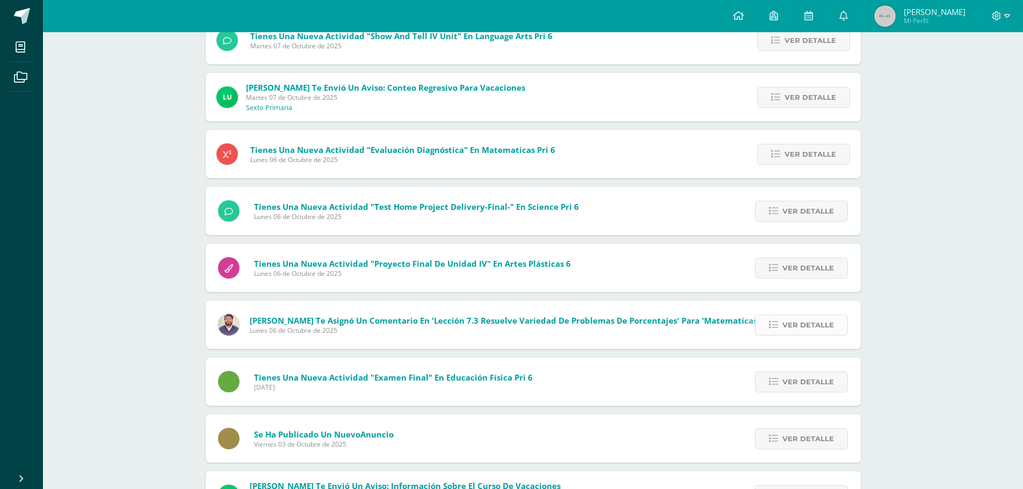
click at [829, 320] on span "Ver detalle" at bounding box center [808, 325] width 52 height 20
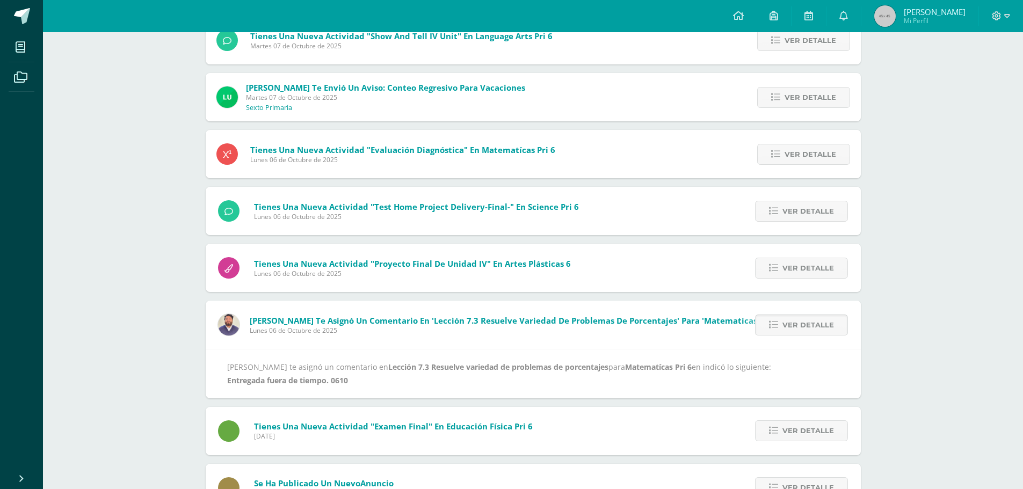
click at [829, 320] on span "Ver detalle" at bounding box center [808, 325] width 52 height 20
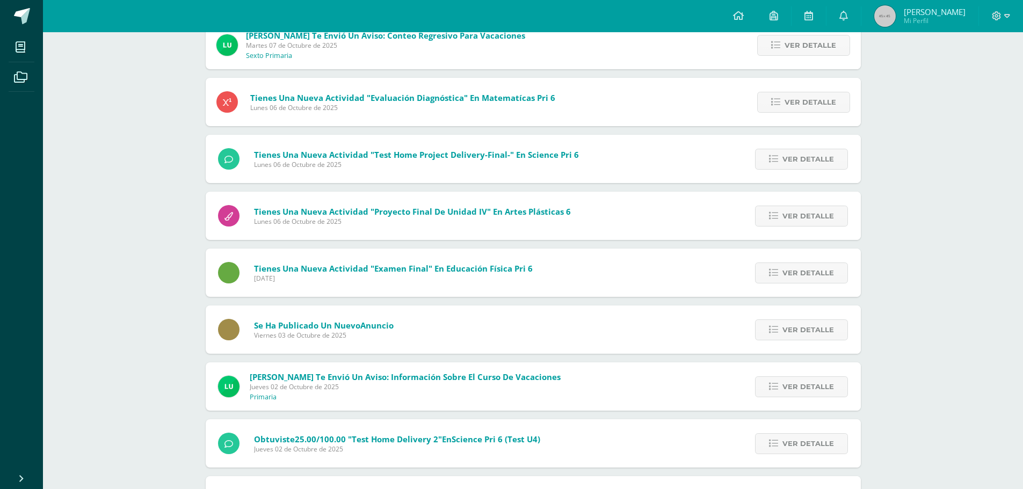
scroll to position [544, 0]
click at [802, 321] on span "Ver detalle" at bounding box center [808, 329] width 52 height 20
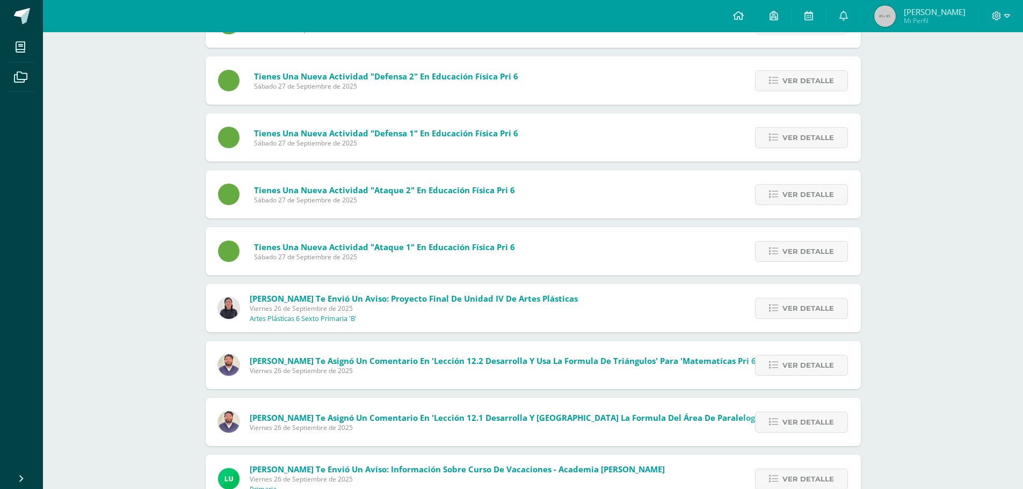
scroll to position [3002, 0]
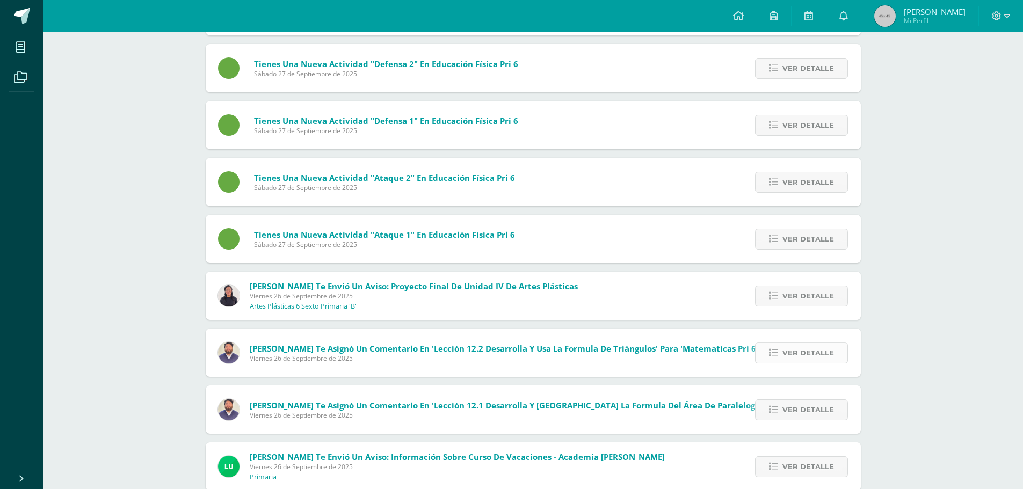
click at [800, 346] on span "Ver detalle" at bounding box center [808, 353] width 52 height 20
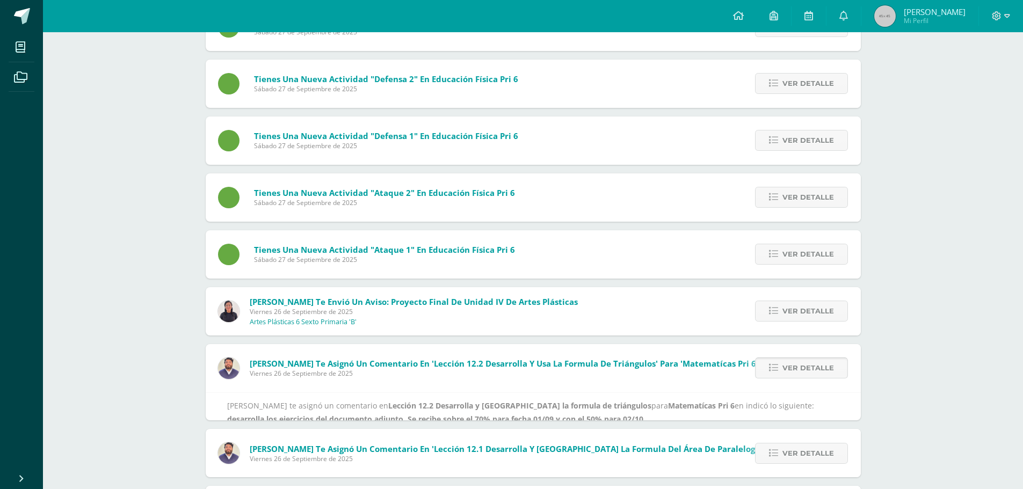
scroll to position [2854, 0]
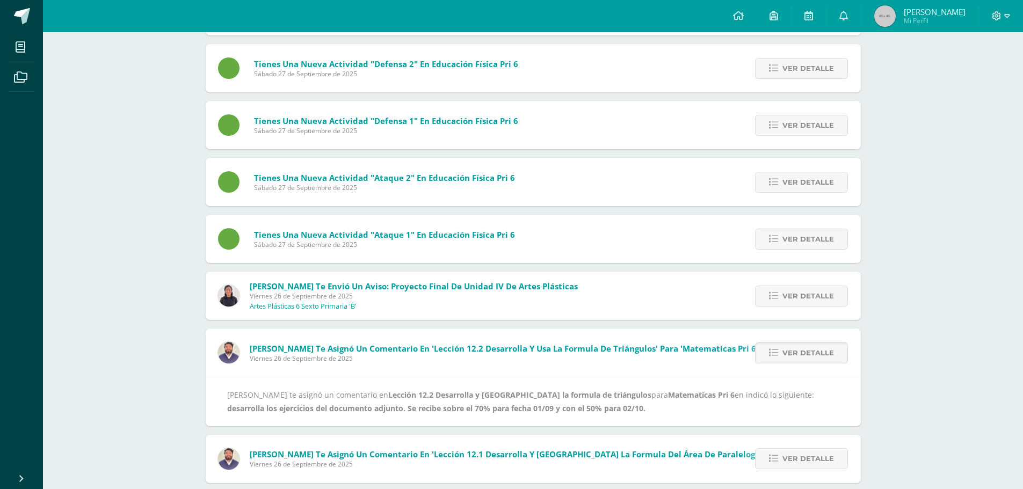
click at [804, 345] on span "Ver detalle" at bounding box center [808, 353] width 52 height 20
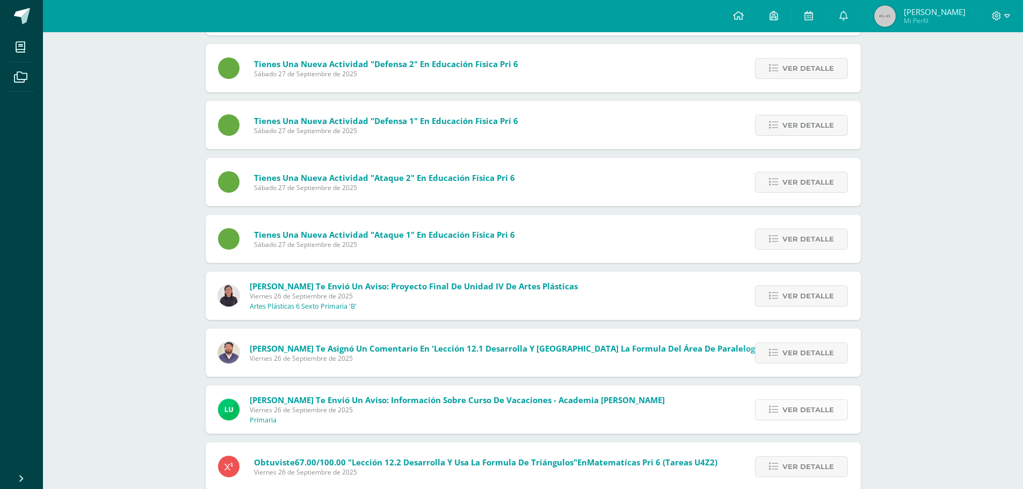
click at [815, 407] on span "Ver detalle" at bounding box center [808, 410] width 52 height 20
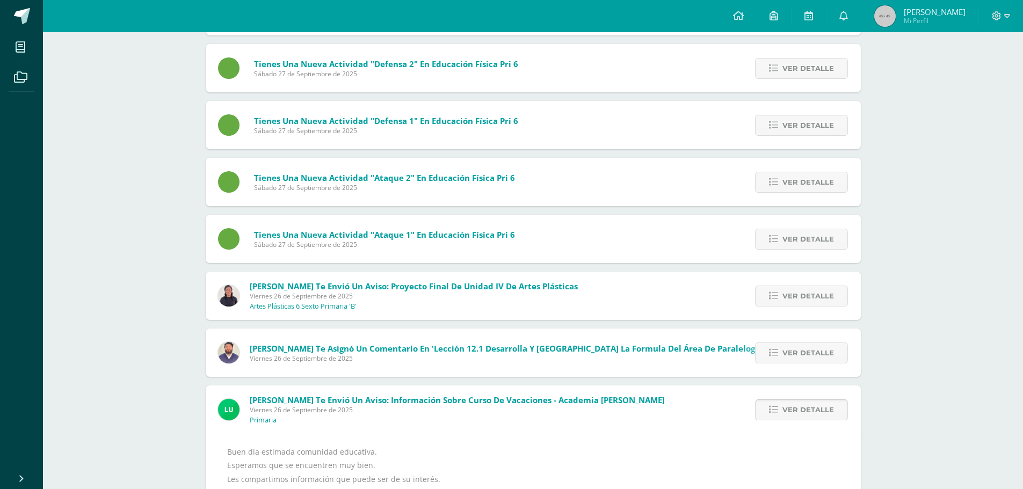
click at [821, 403] on span "Ver detalle" at bounding box center [808, 410] width 52 height 20
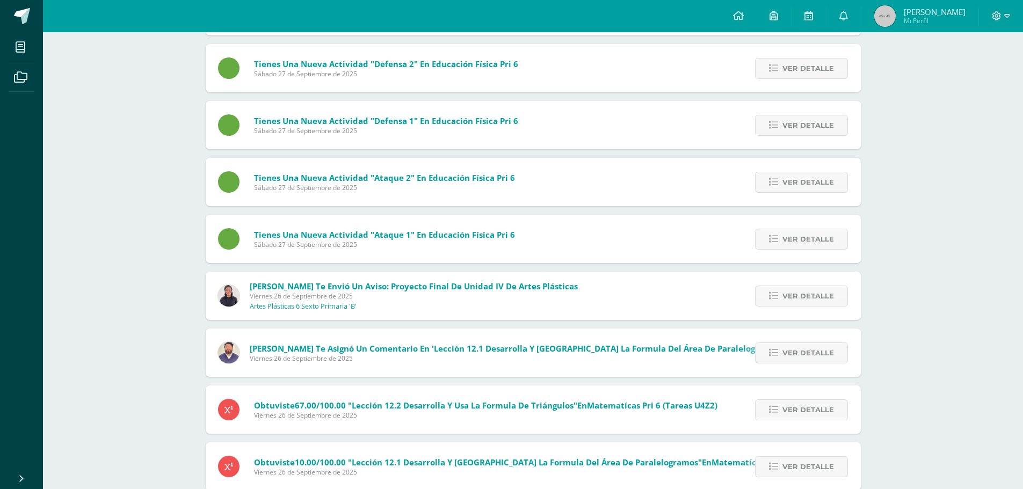
drag, startPoint x: 900, startPoint y: 24, endPoint x: 899, endPoint y: 44, distance: 20.4
click at [901, 25] on span "Andres Matías Mi Perfil" at bounding box center [920, 15] width 96 height 21
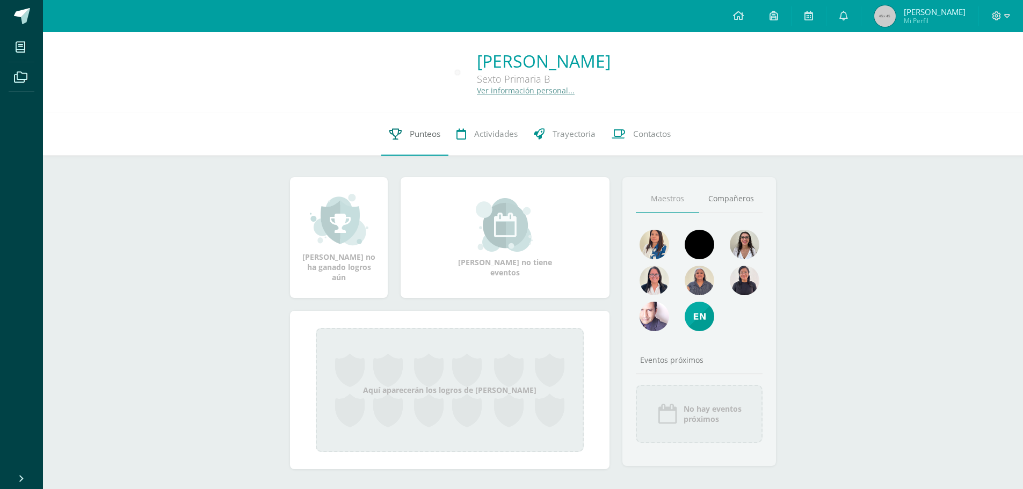
click at [424, 132] on span "Punteos" at bounding box center [425, 133] width 31 height 11
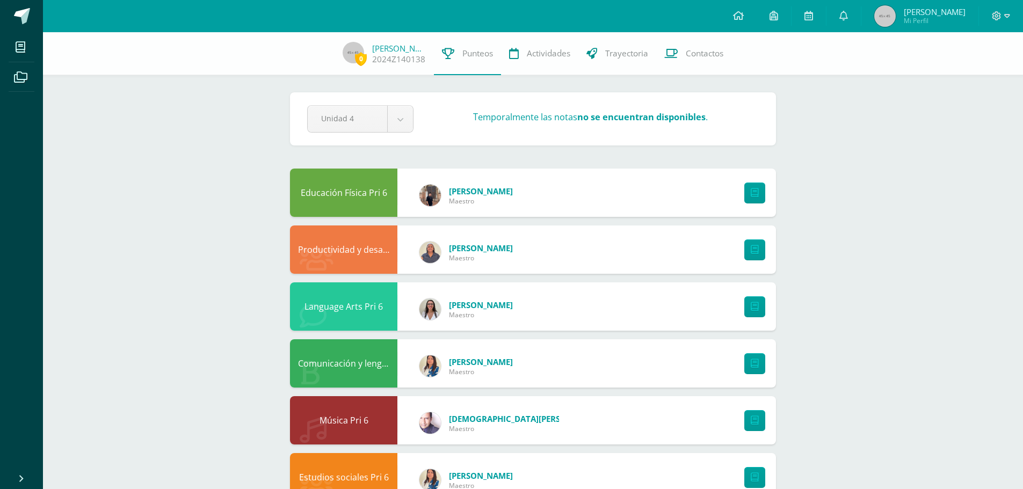
click at [914, 16] on span "[PERSON_NAME]" at bounding box center [935, 11] width 62 height 11
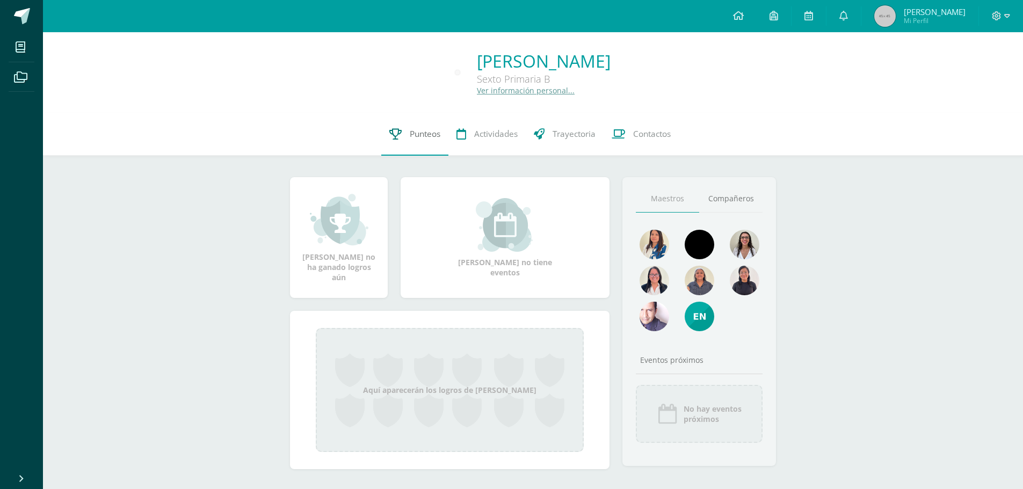
click at [447, 147] on link "Punteos" at bounding box center [414, 134] width 67 height 43
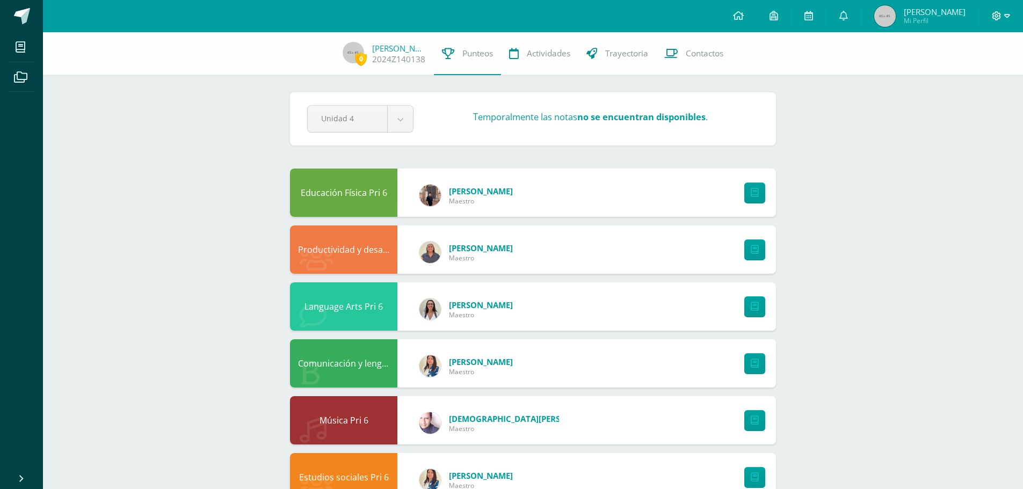
click at [1009, 16] on icon at bounding box center [1007, 16] width 6 height 10
click at [968, 70] on span "Cerrar sesión" at bounding box center [973, 73] width 48 height 10
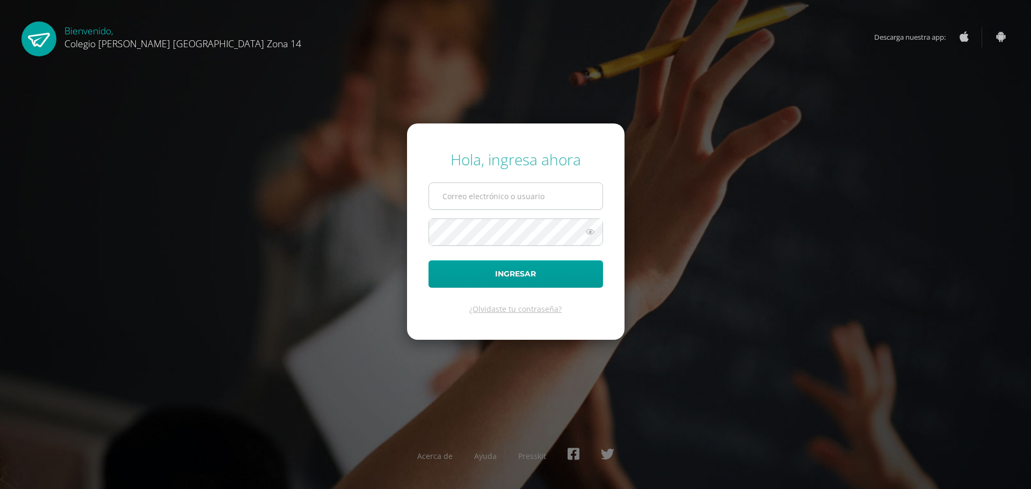
click at [519, 190] on input "text" at bounding box center [515, 196] width 173 height 26
type input "a"
click at [676, 141] on div "Hola, ingresa ahora Ingresar ¿Olvidaste tu contraseña? Acerca de Ayuda Presskit" at bounding box center [515, 244] width 693 height 207
click at [570, 207] on input "text" at bounding box center [515, 196] width 173 height 26
